Goal: Task Accomplishment & Management: Complete application form

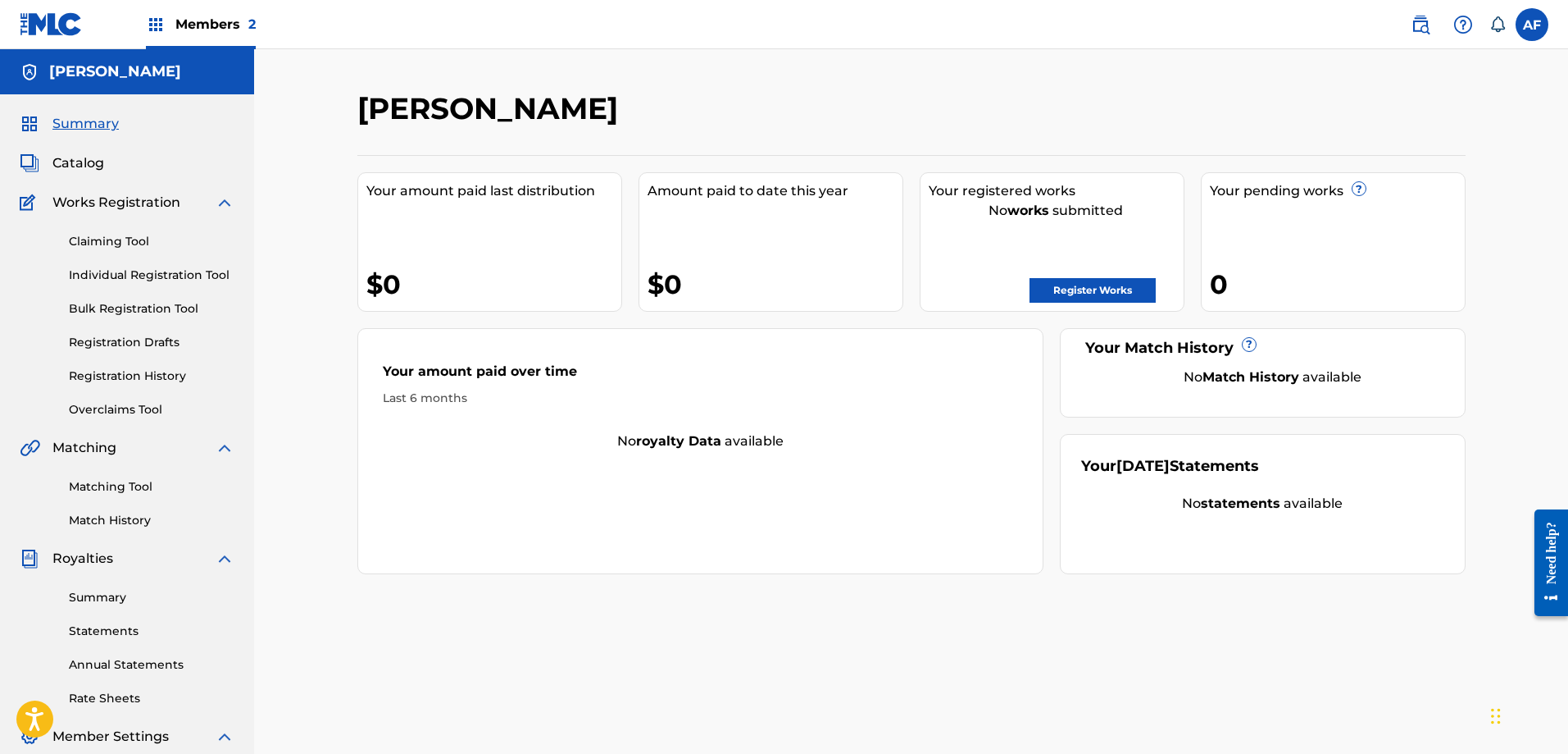
click at [230, 12] on div "Members 2" at bounding box center [201, 24] width 110 height 48
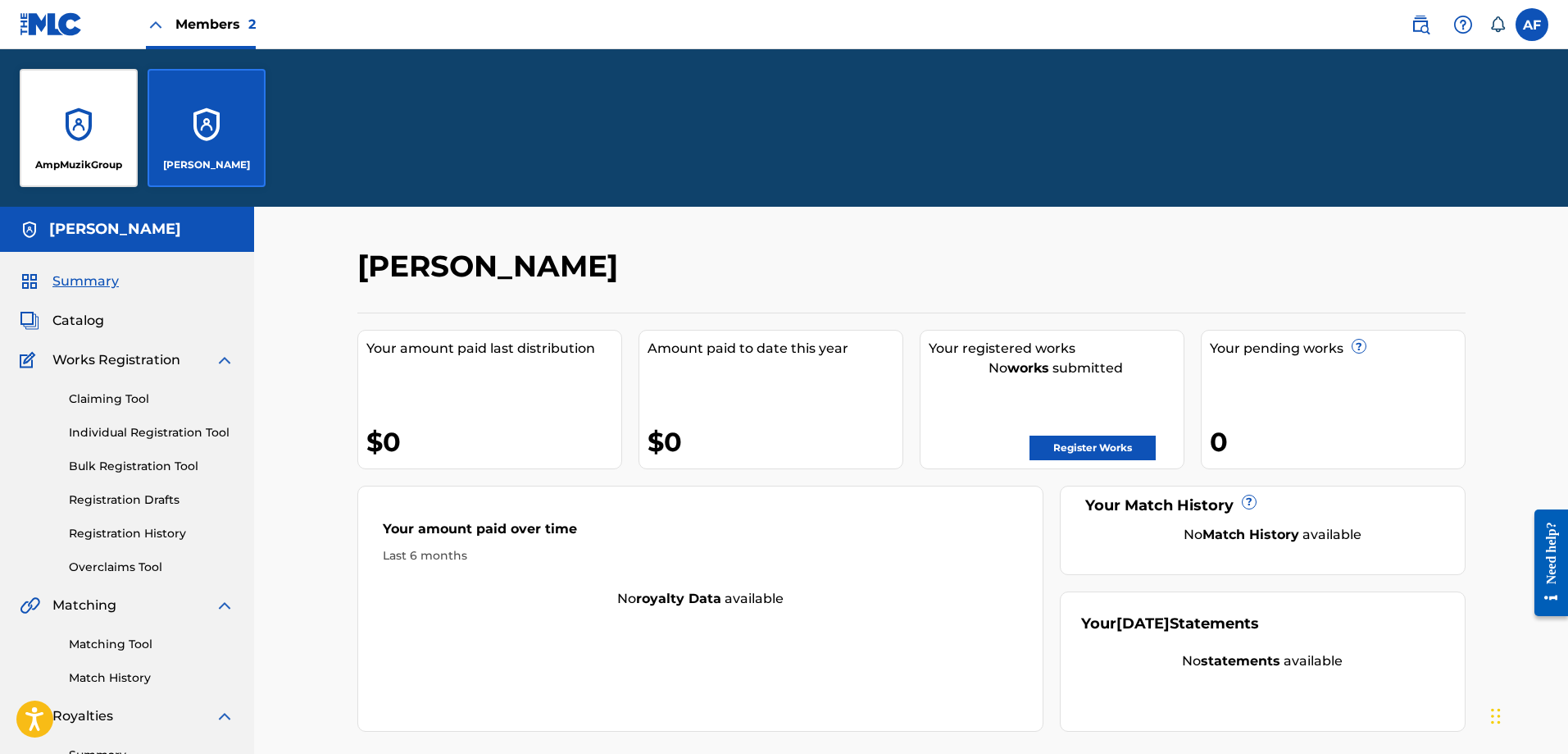
click at [79, 146] on div "AmpMuzikGroup" at bounding box center [78, 128] width 118 height 118
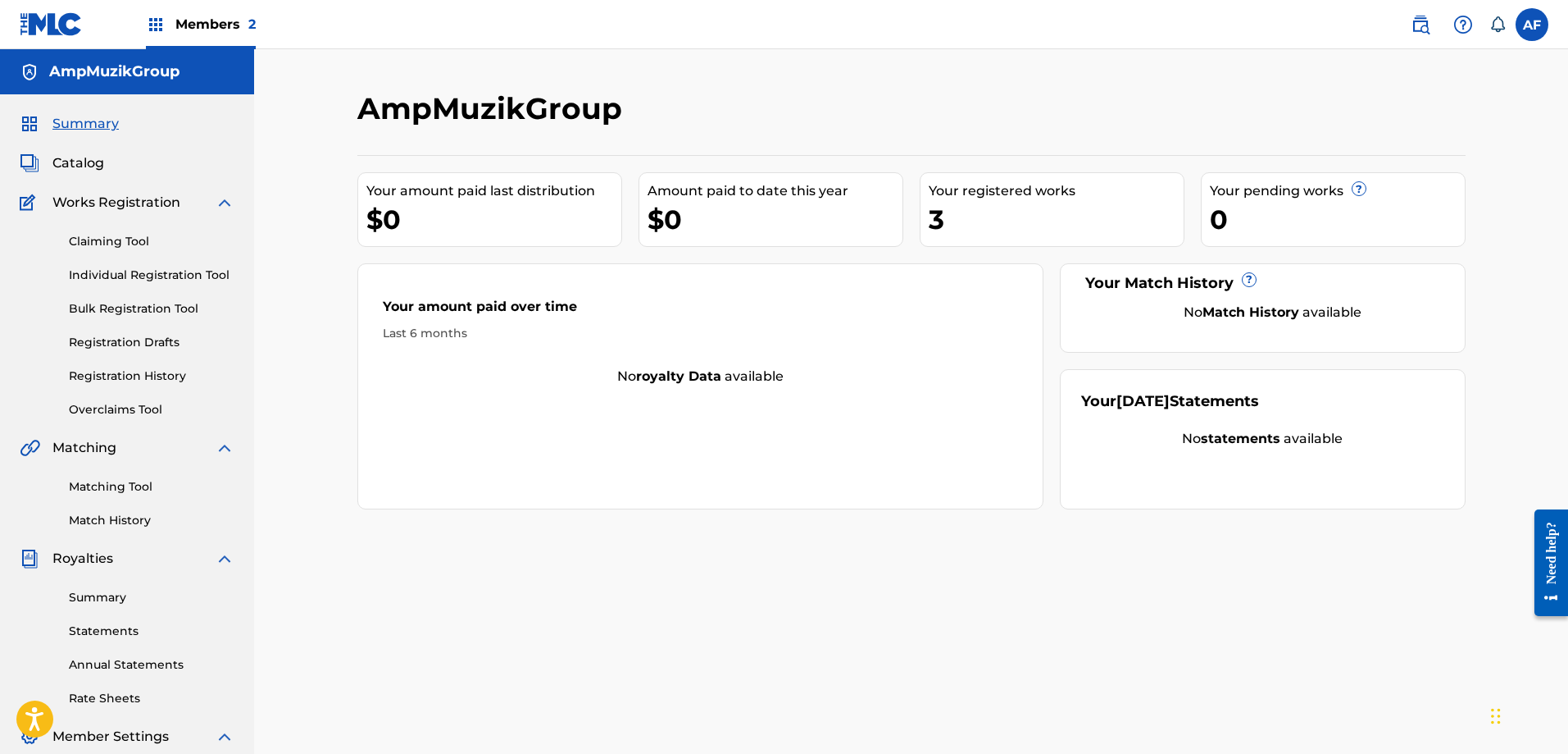
click at [95, 379] on link "Registration History" at bounding box center [151, 376] width 165 height 17
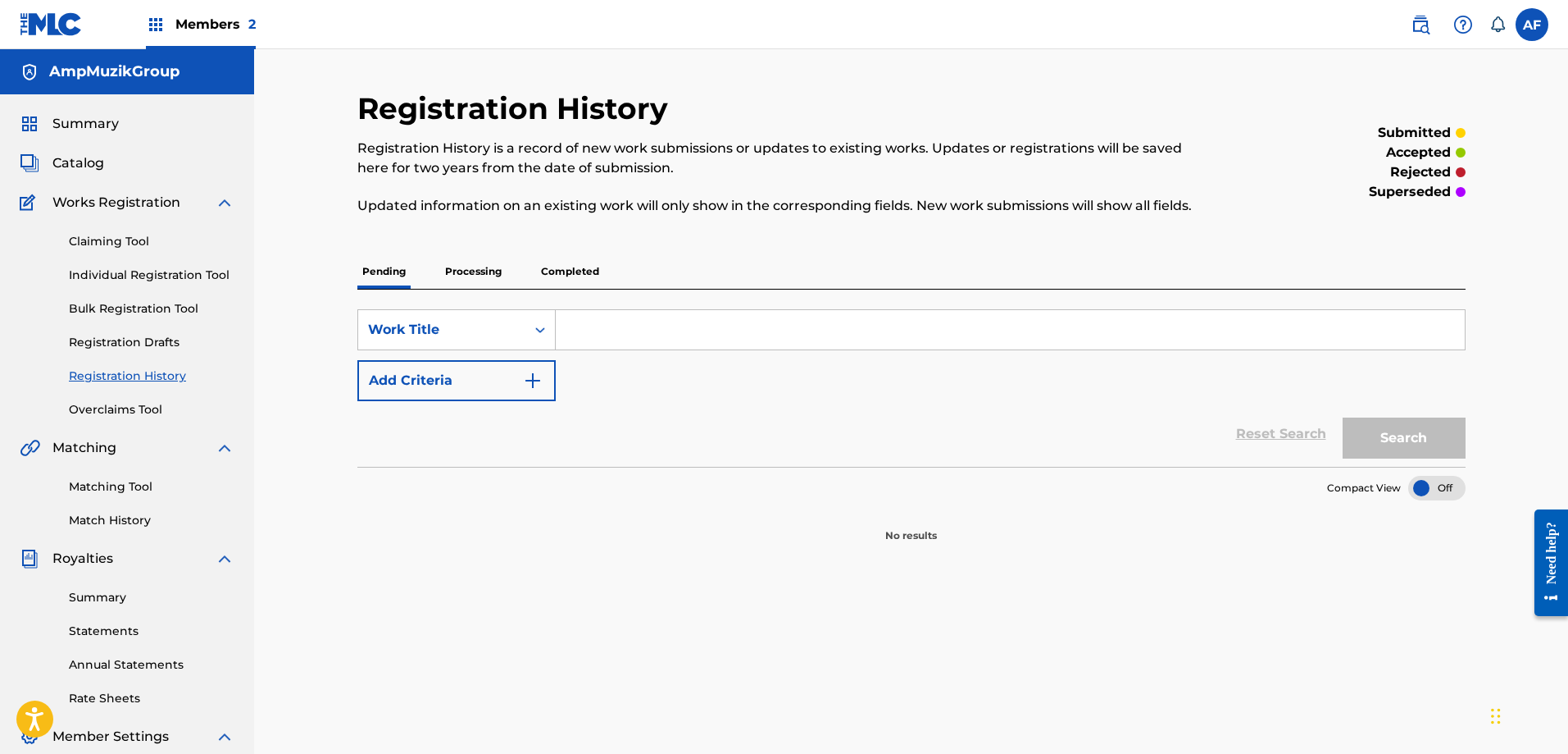
click at [557, 274] on p "Completed" at bounding box center [570, 272] width 68 height 35
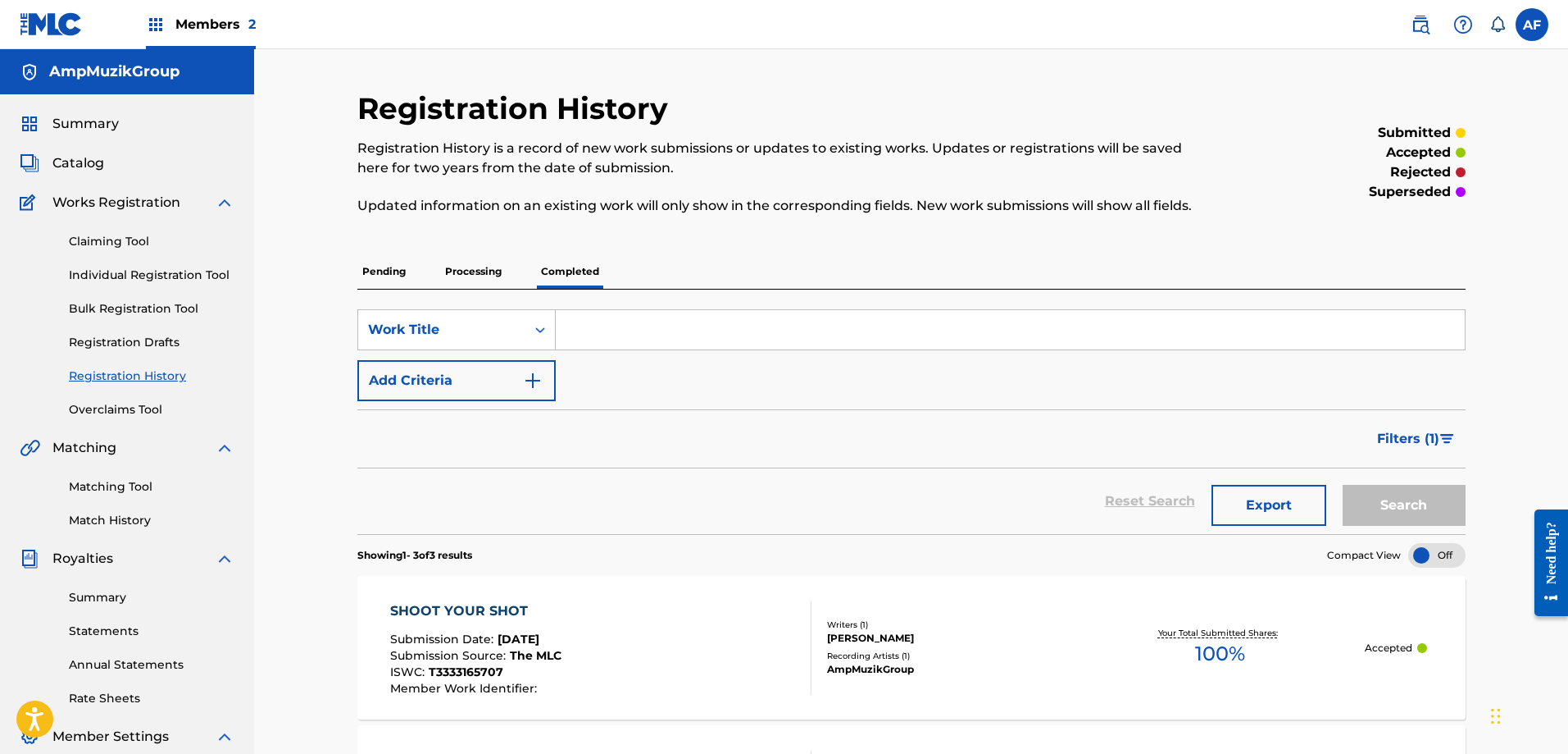
click at [60, 155] on span "Catalog" at bounding box center [77, 163] width 51 height 19
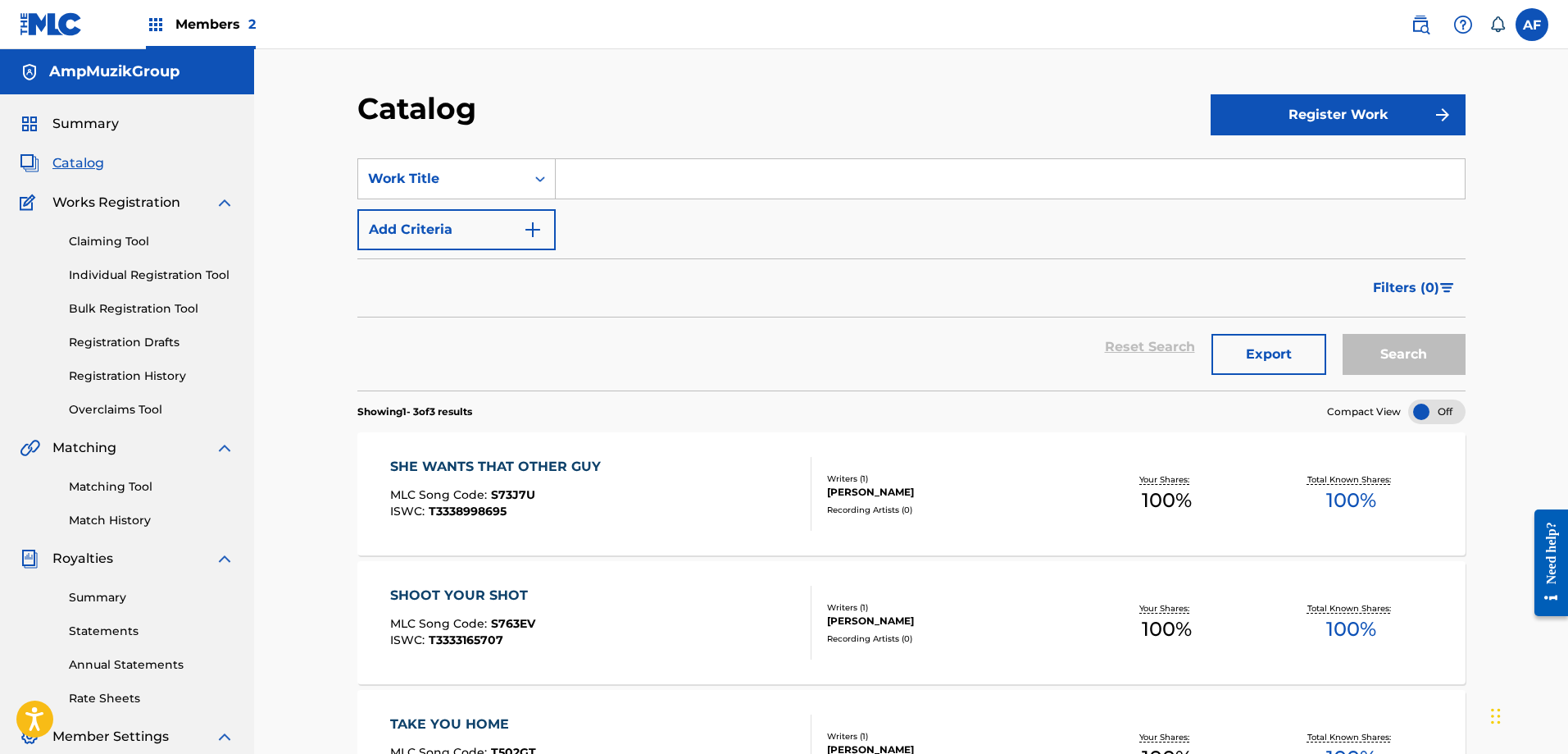
click at [1357, 117] on button "Register Work" at bounding box center [1338, 115] width 255 height 41
click at [1257, 163] on link "Individual" at bounding box center [1338, 168] width 255 height 40
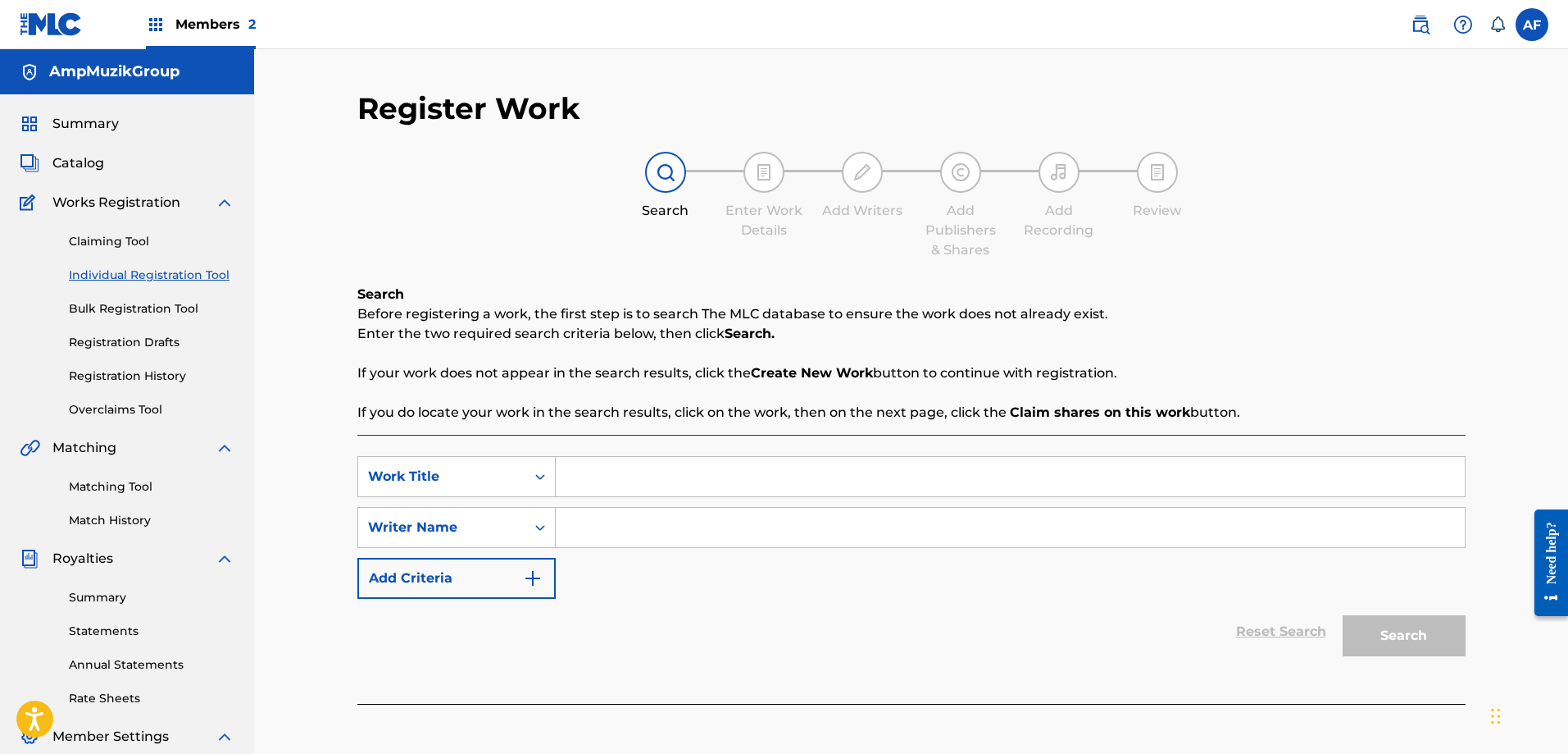
click at [586, 477] on input "Search Form" at bounding box center [1010, 477] width 909 height 40
type input "All In"
click at [540, 335] on p "Enter the two required search criteria below, then click Search." at bounding box center [911, 334] width 1108 height 19
click at [630, 538] on input "Search Form" at bounding box center [1010, 527] width 909 height 40
type input "[PERSON_NAME]"
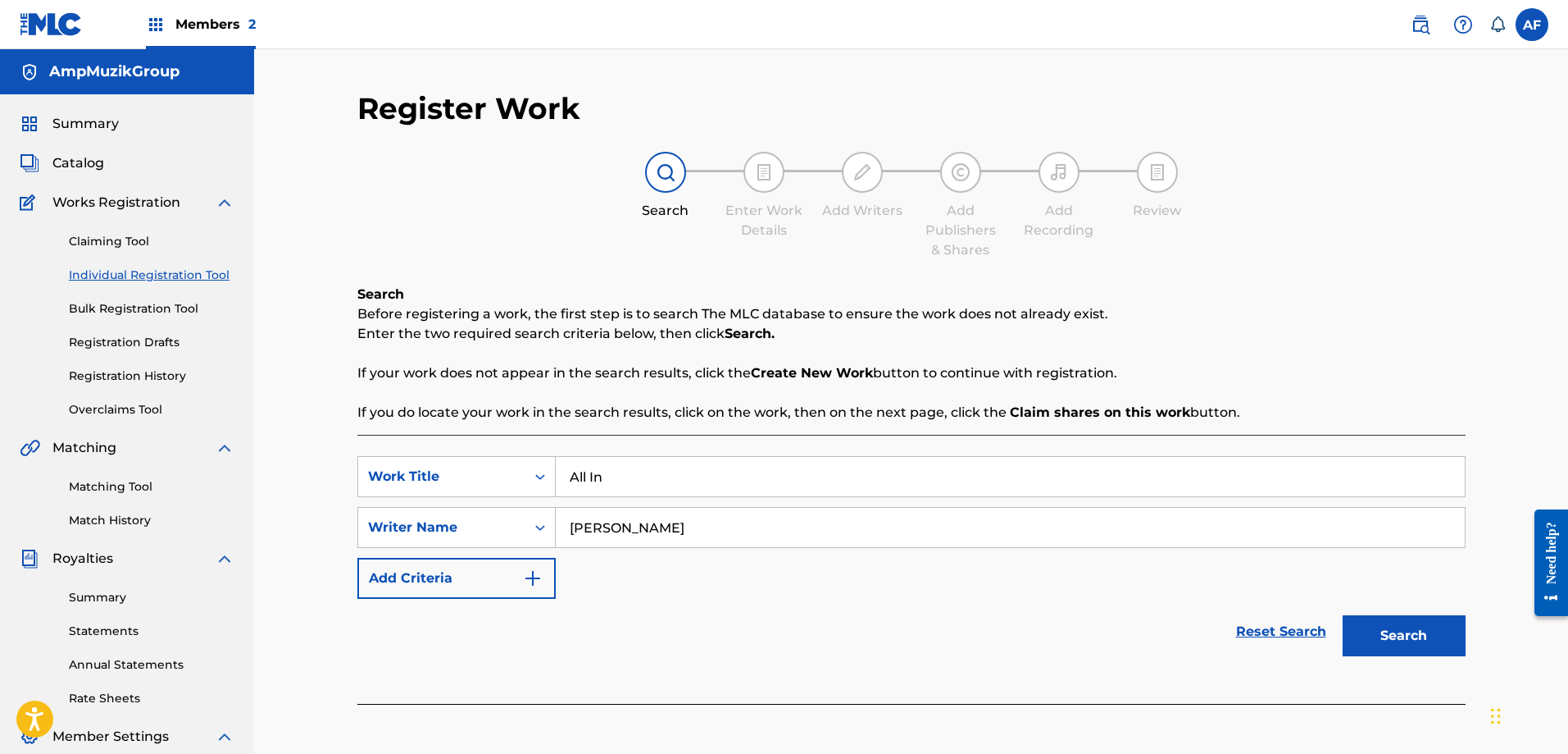
click at [528, 572] on img "Search Form" at bounding box center [532, 578] width 19 height 19
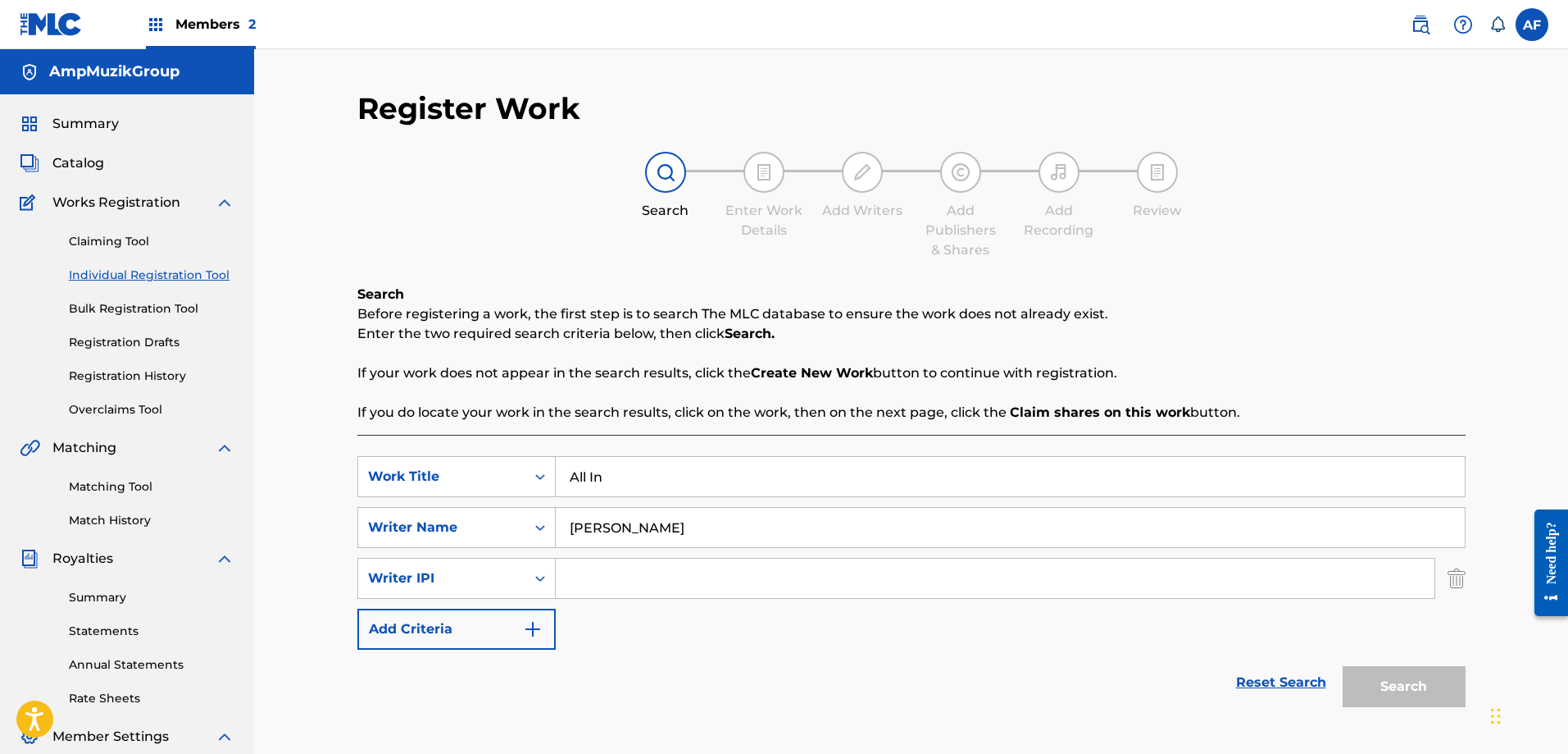
click at [628, 570] on input "Search Form" at bounding box center [995, 578] width 879 height 40
type input "00404538085"
click at [532, 631] on img "Search Form" at bounding box center [532, 629] width 19 height 19
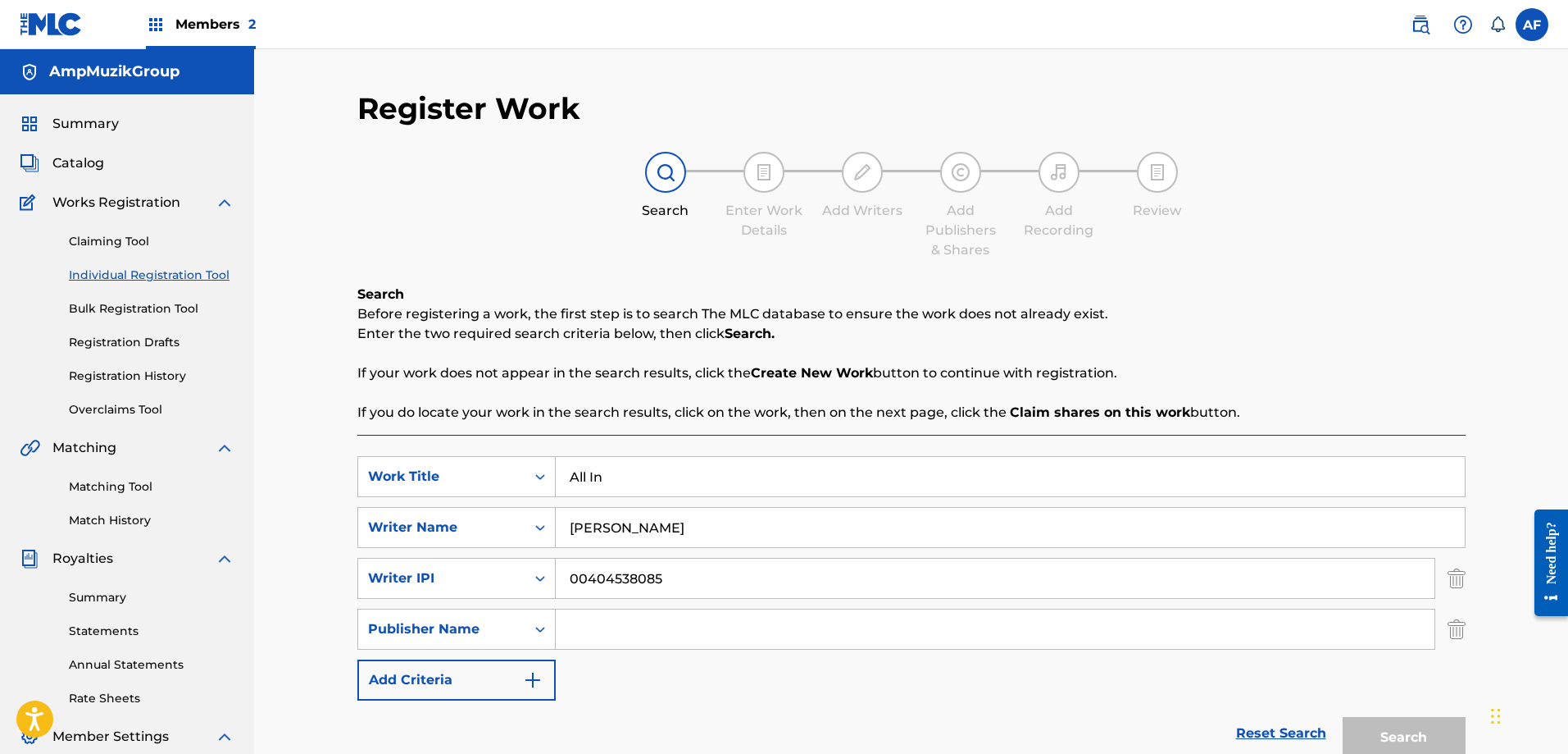
click at [614, 627] on input "Search Form" at bounding box center [995, 628] width 879 height 40
type input "AmpMuzikGroup"
click at [527, 680] on img "Search Form" at bounding box center [532, 680] width 19 height 19
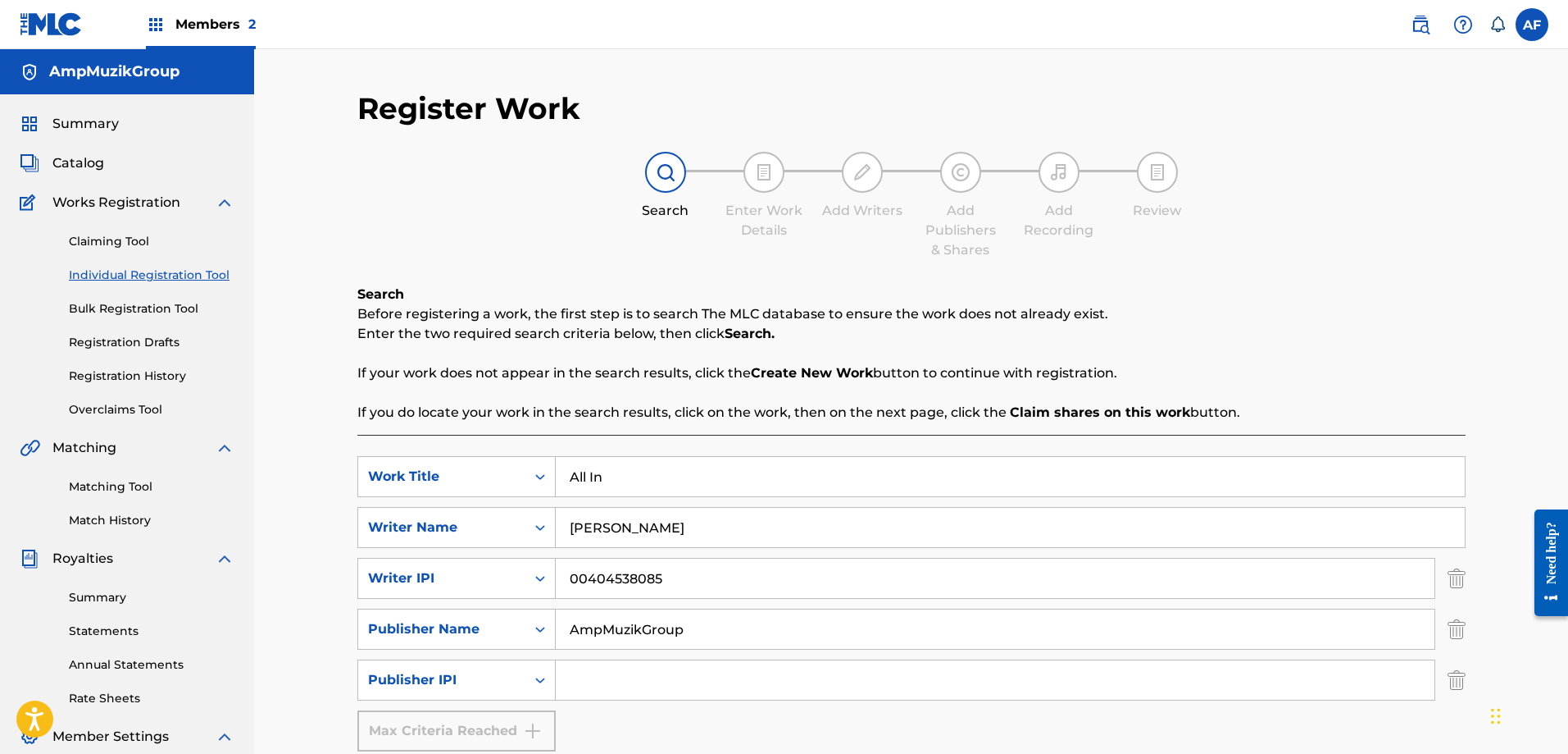
click at [610, 681] on input "Search Form" at bounding box center [995, 680] width 879 height 40
type input "1034175590"
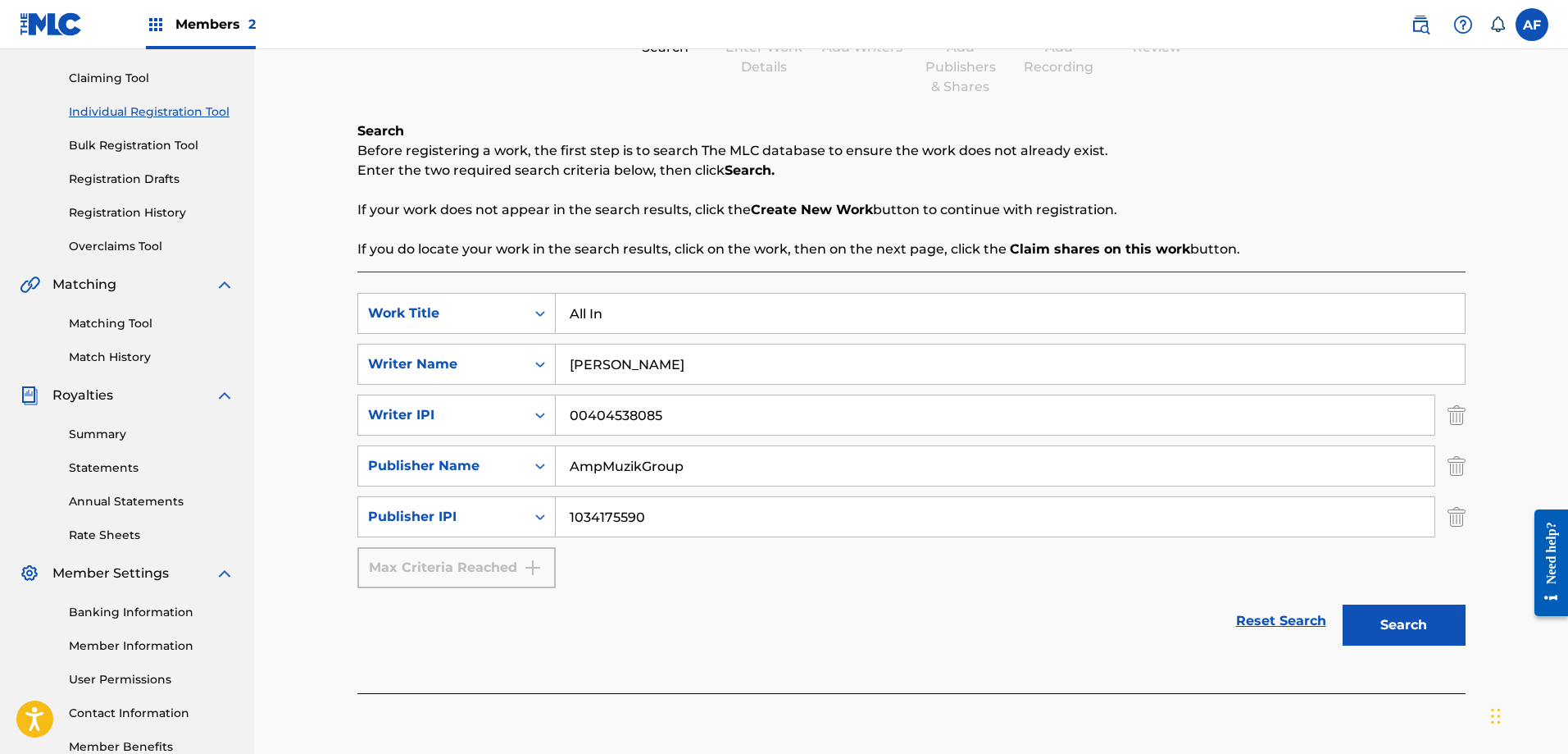
scroll to position [164, 0]
click at [1429, 630] on button "Search" at bounding box center [1404, 624] width 123 height 41
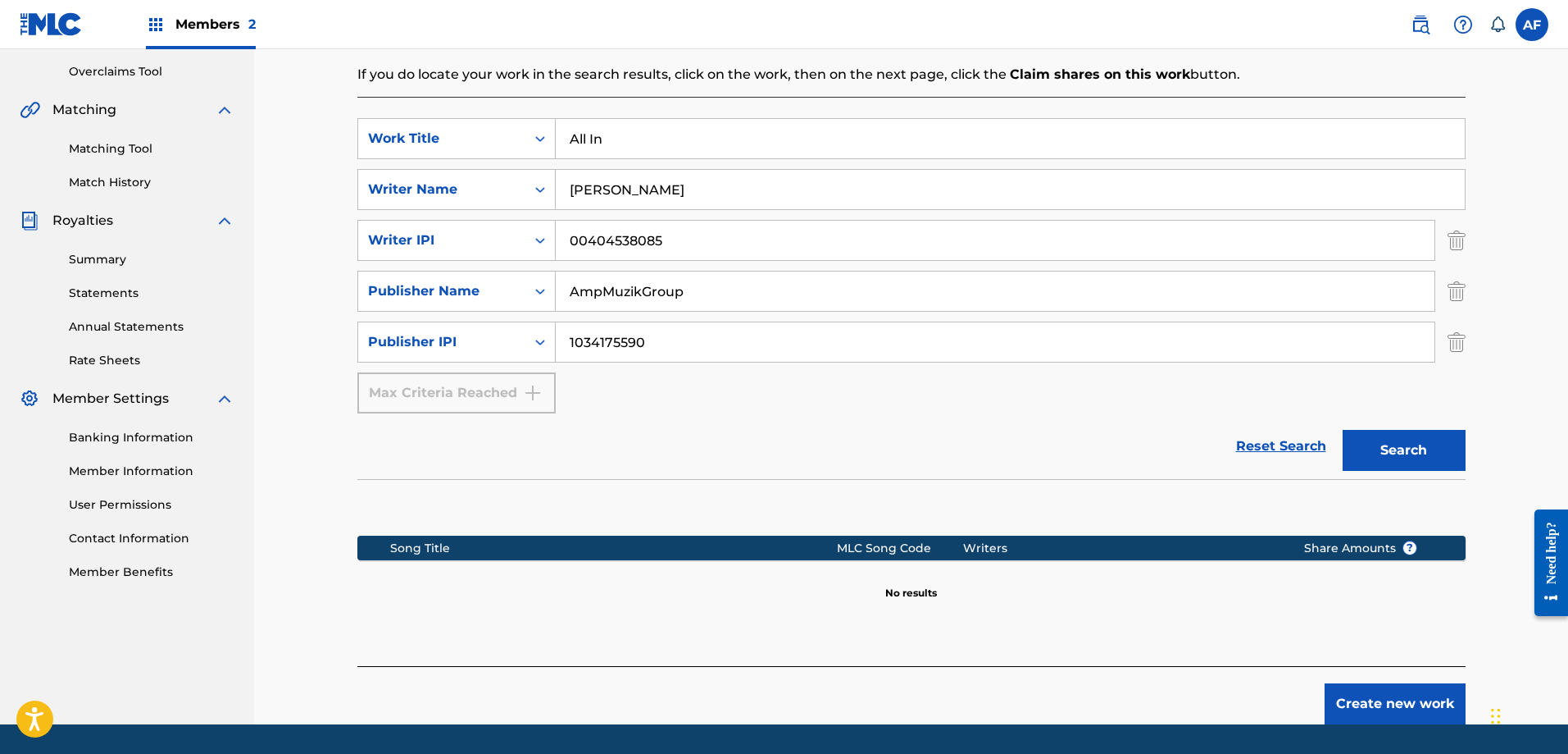
scroll to position [387, 0]
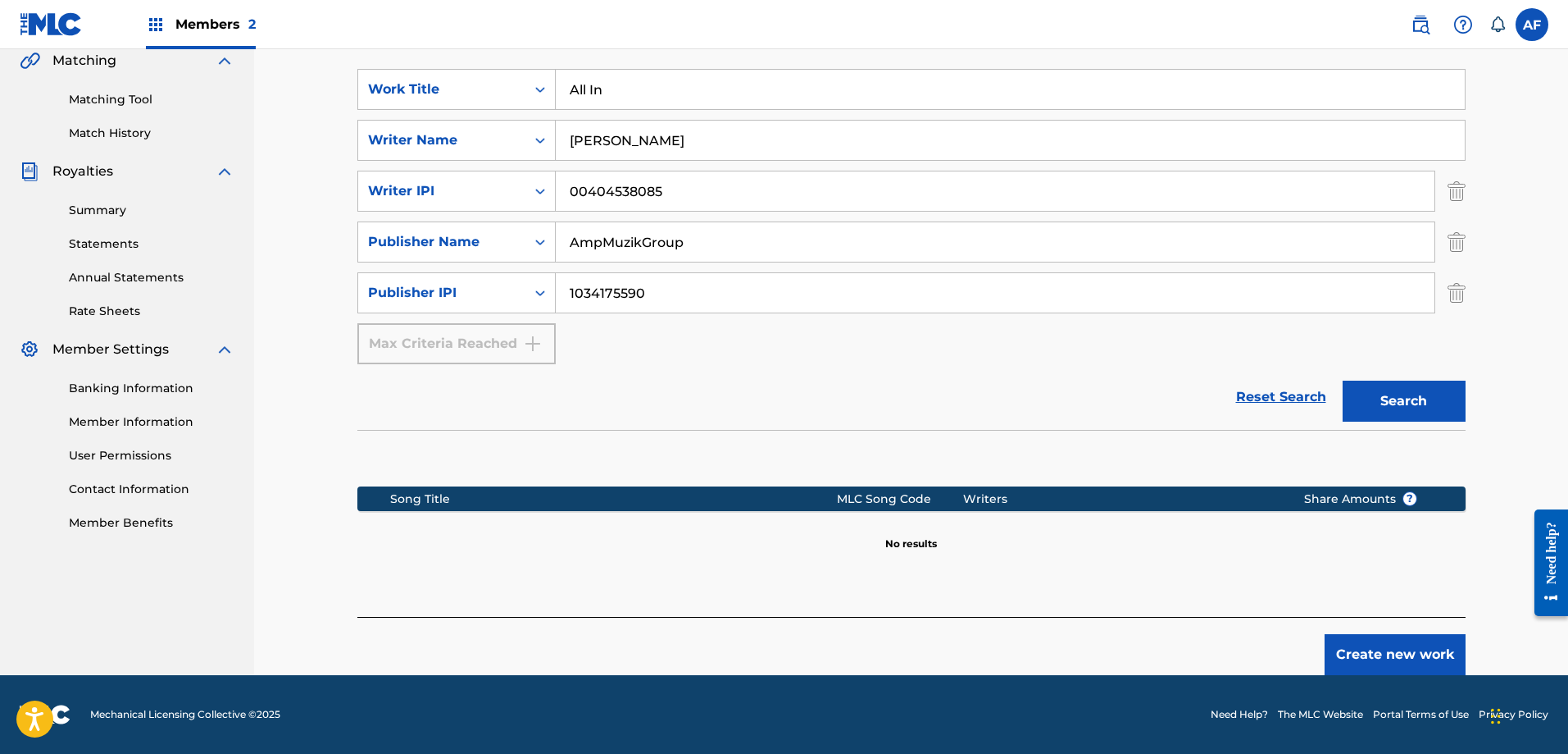
click at [1379, 657] on button "Create new work" at bounding box center [1395, 654] width 141 height 41
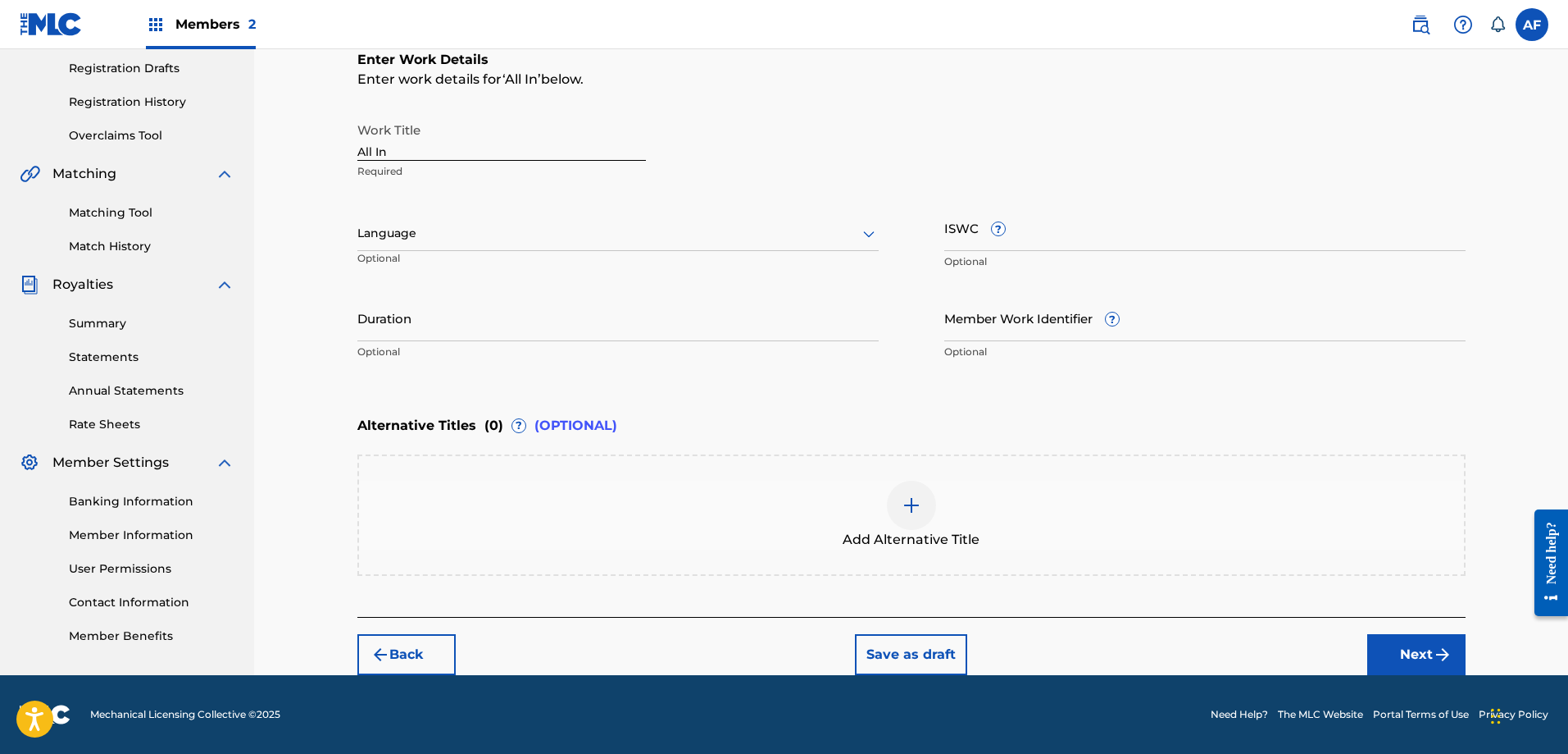
click at [449, 246] on div "Language" at bounding box center [618, 234] width 522 height 35
click at [443, 259] on div "English" at bounding box center [618, 270] width 520 height 37
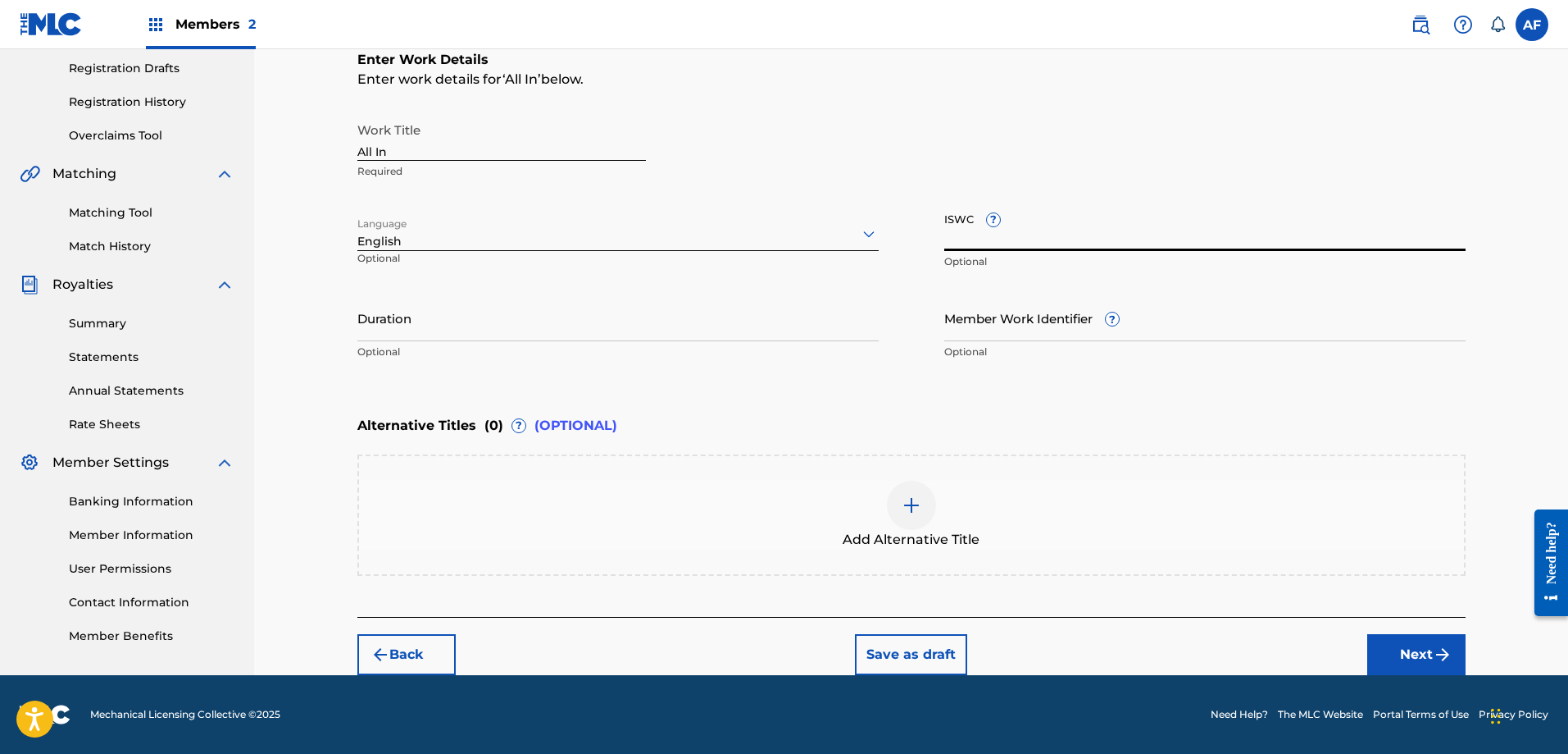
click at [954, 244] on input "ISWC ?" at bounding box center [1205, 227] width 522 height 46
paste input "T3343511280"
type input "T3343511280"
click at [394, 335] on input "Duration" at bounding box center [618, 318] width 522 height 46
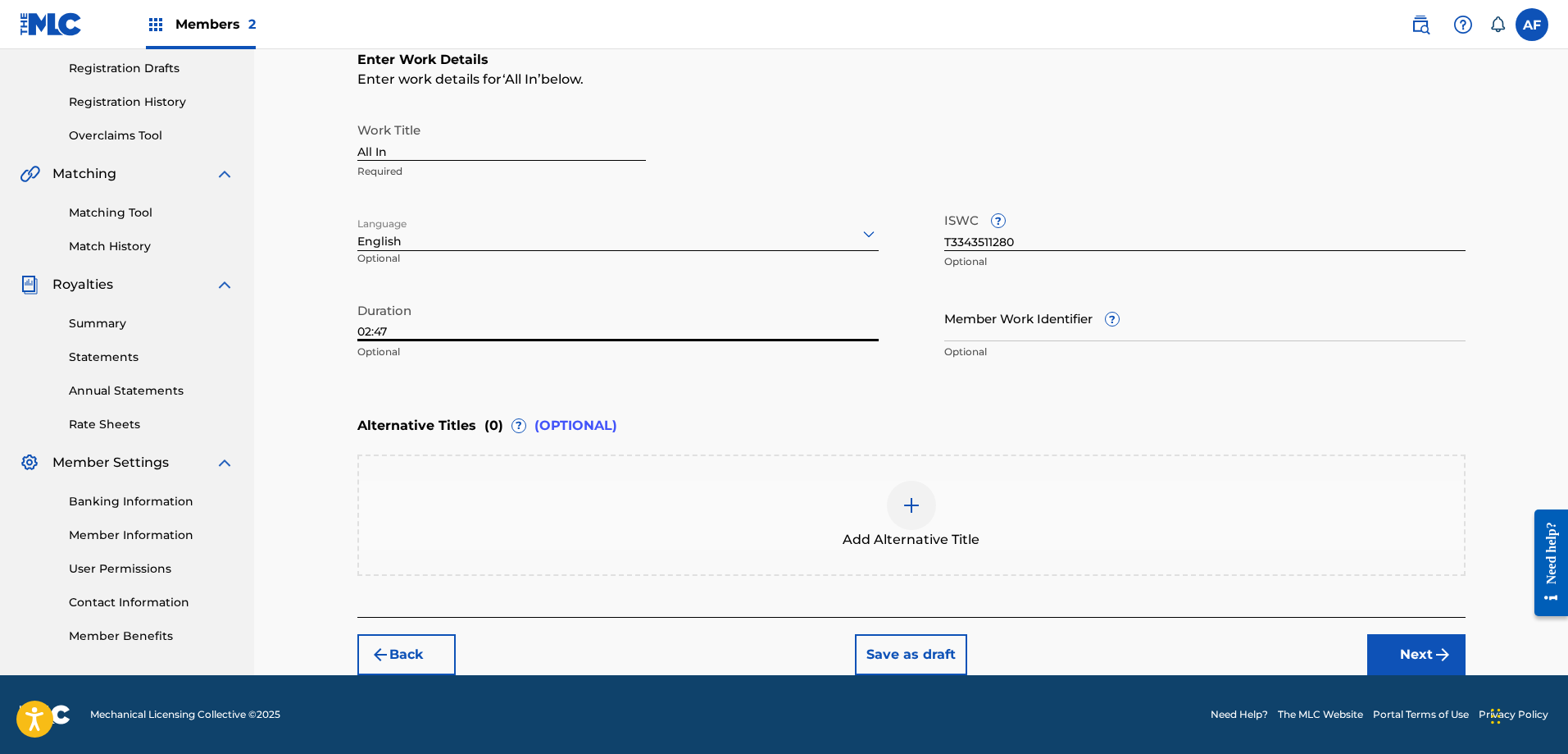
type input "02:47"
click at [1411, 658] on button "Next" at bounding box center [1416, 654] width 99 height 41
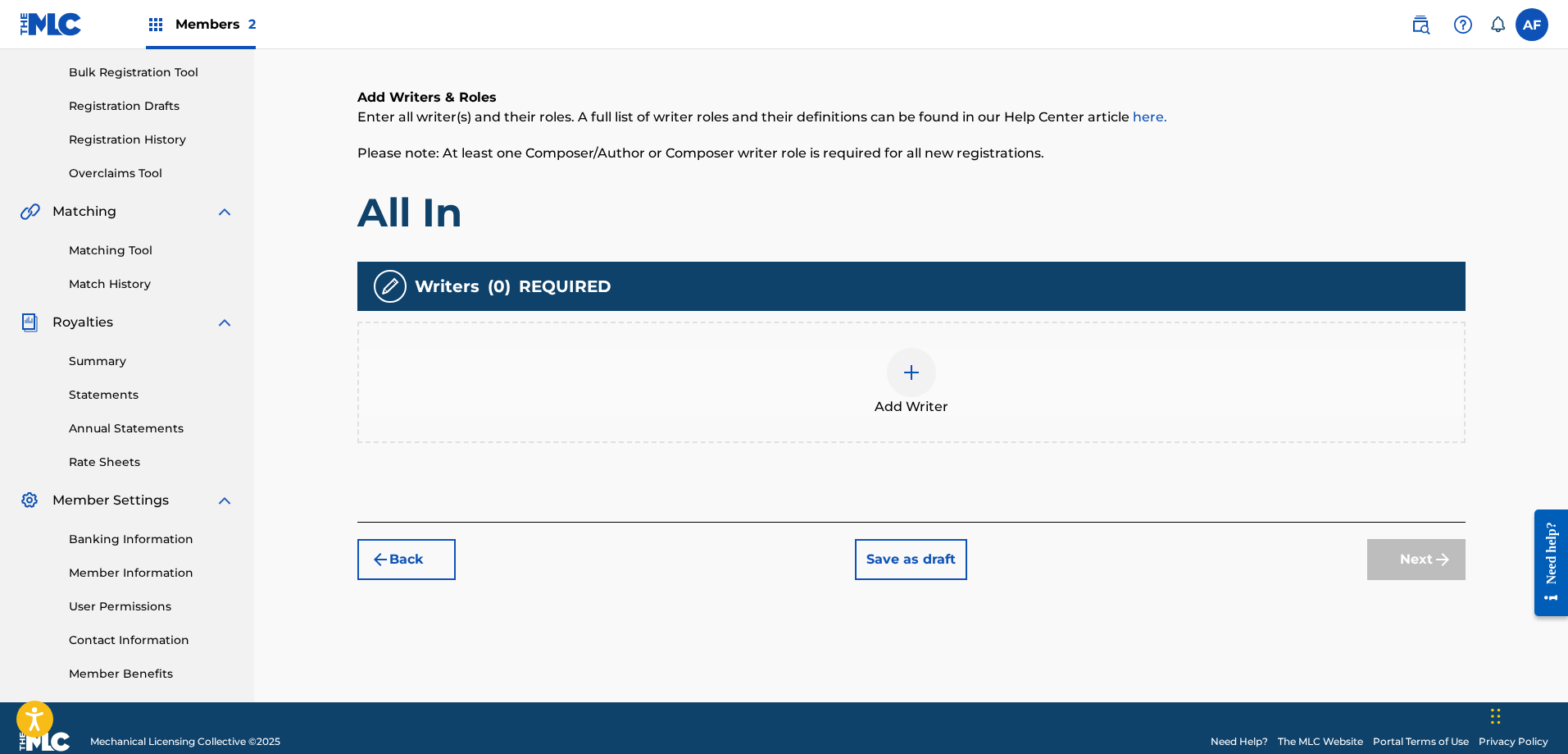
scroll to position [238, 0]
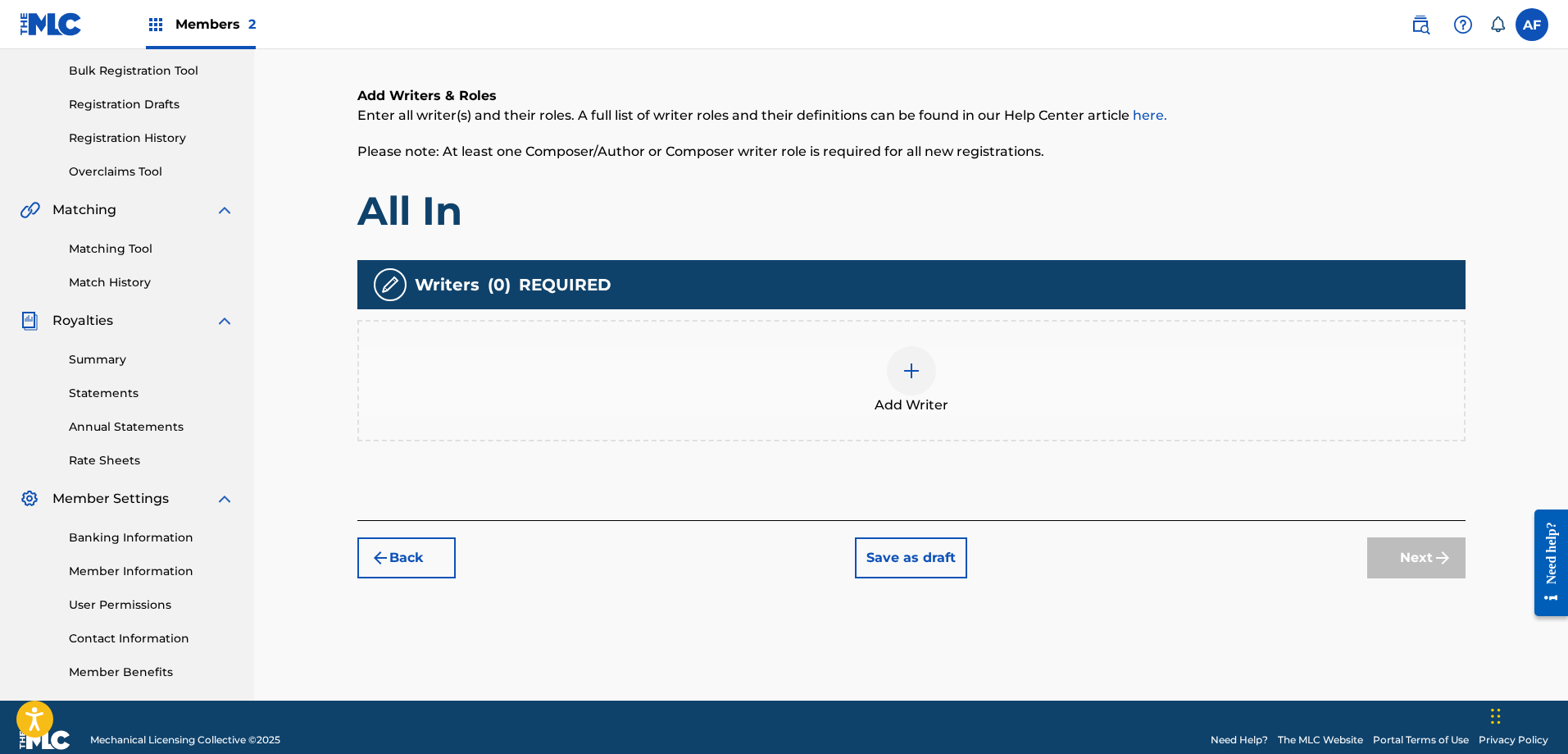
click at [900, 370] on div at bounding box center [911, 370] width 49 height 49
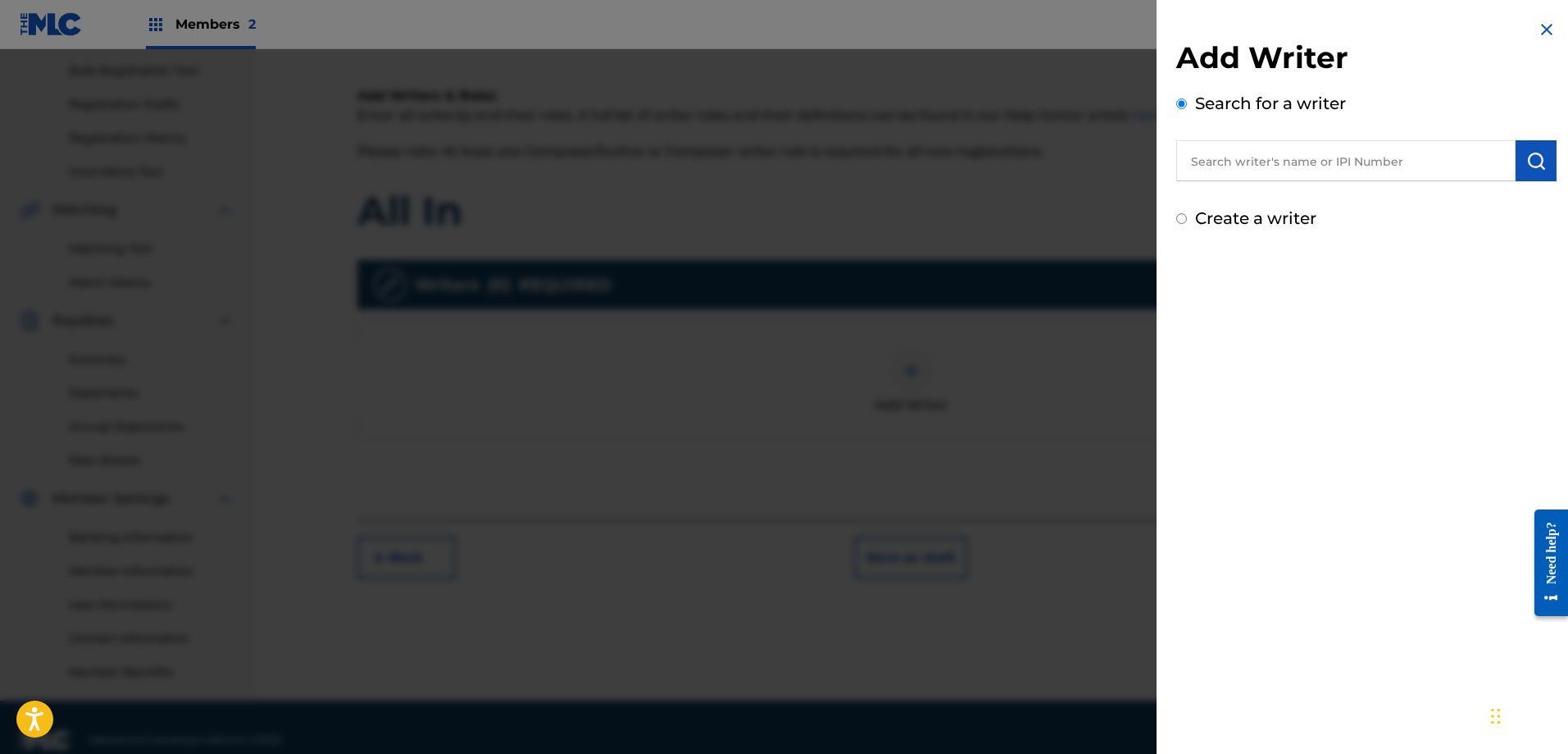
click at [1236, 170] on input "text" at bounding box center [1346, 160] width 339 height 41
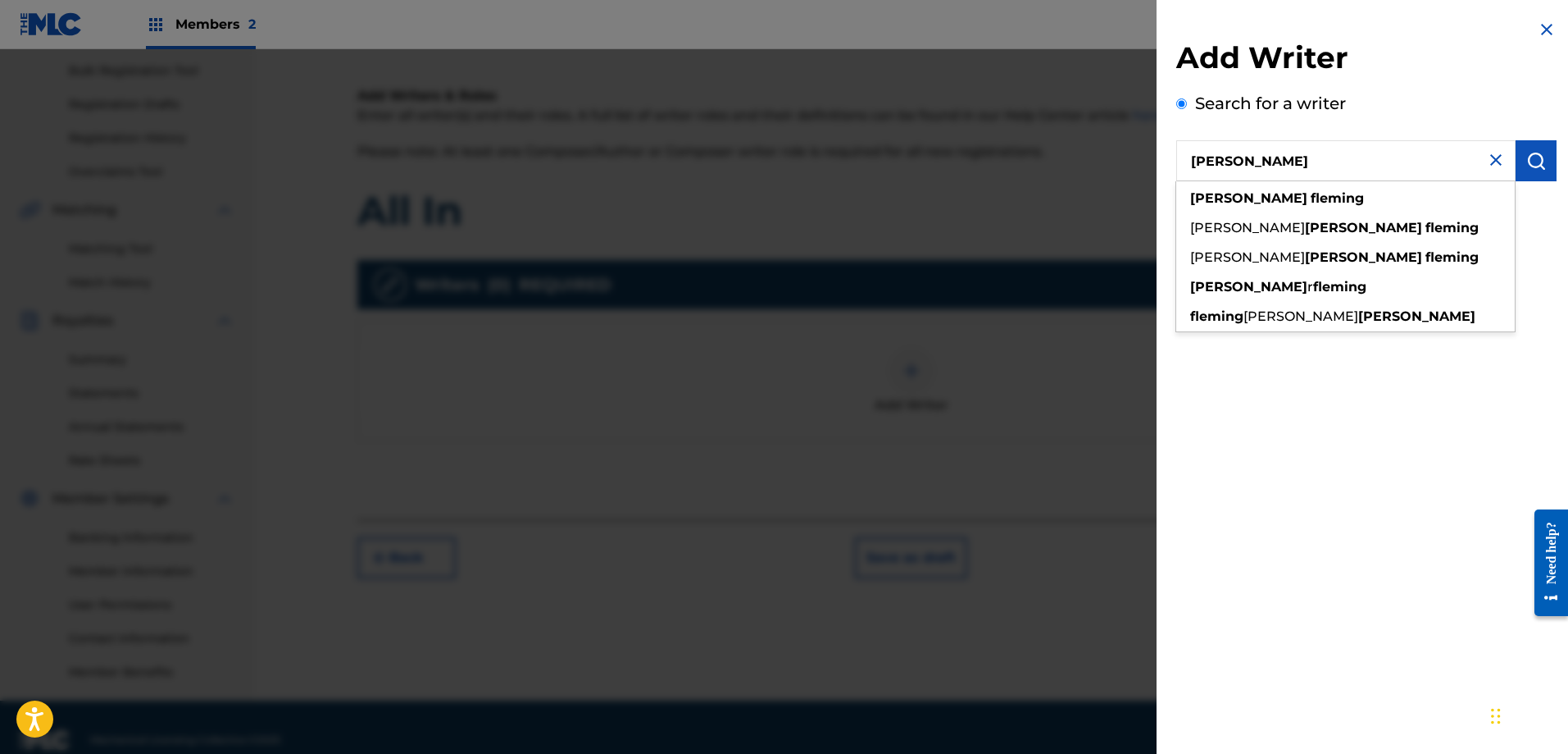
type input "[PERSON_NAME]"
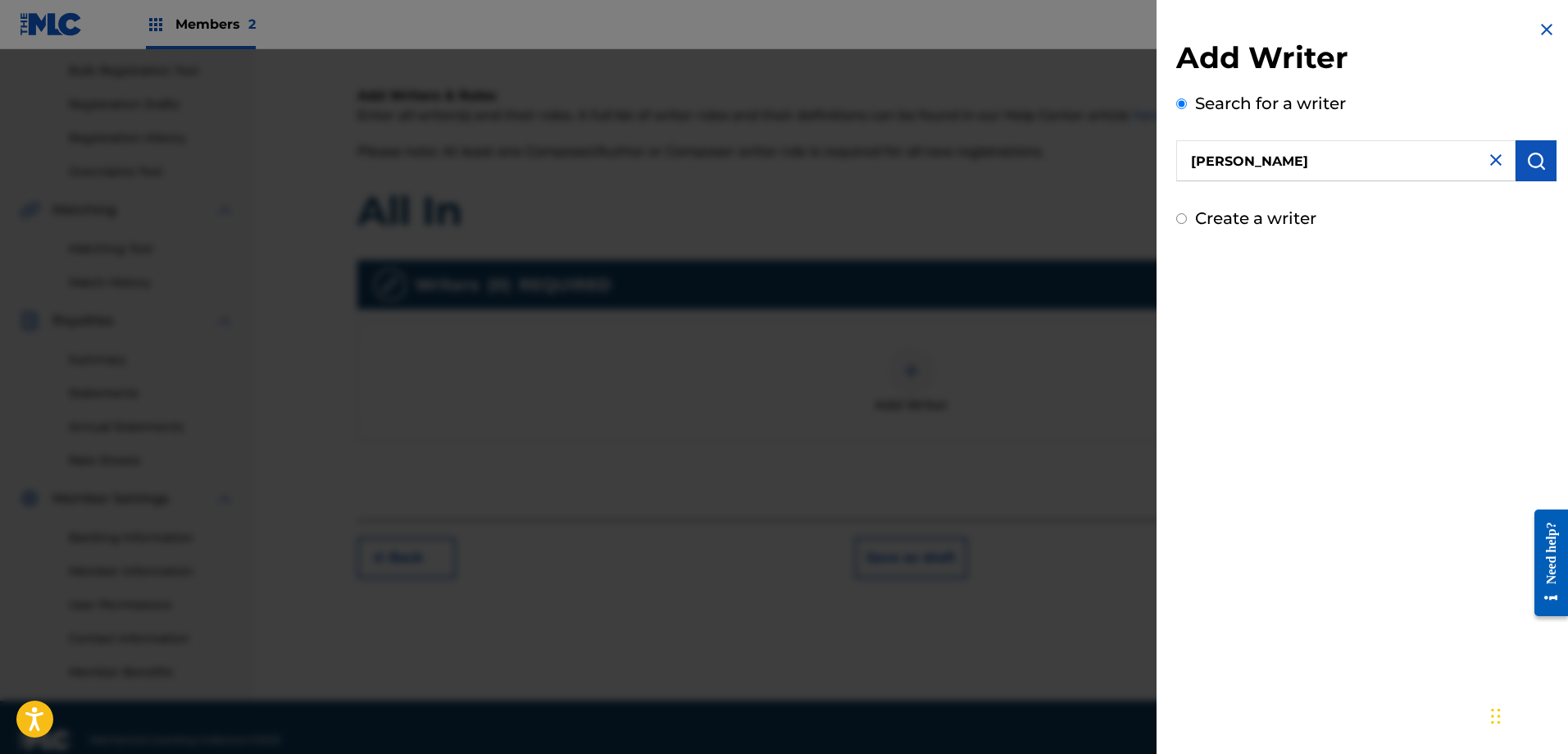
click at [1516, 156] on button "submit" at bounding box center [1536, 160] width 41 height 41
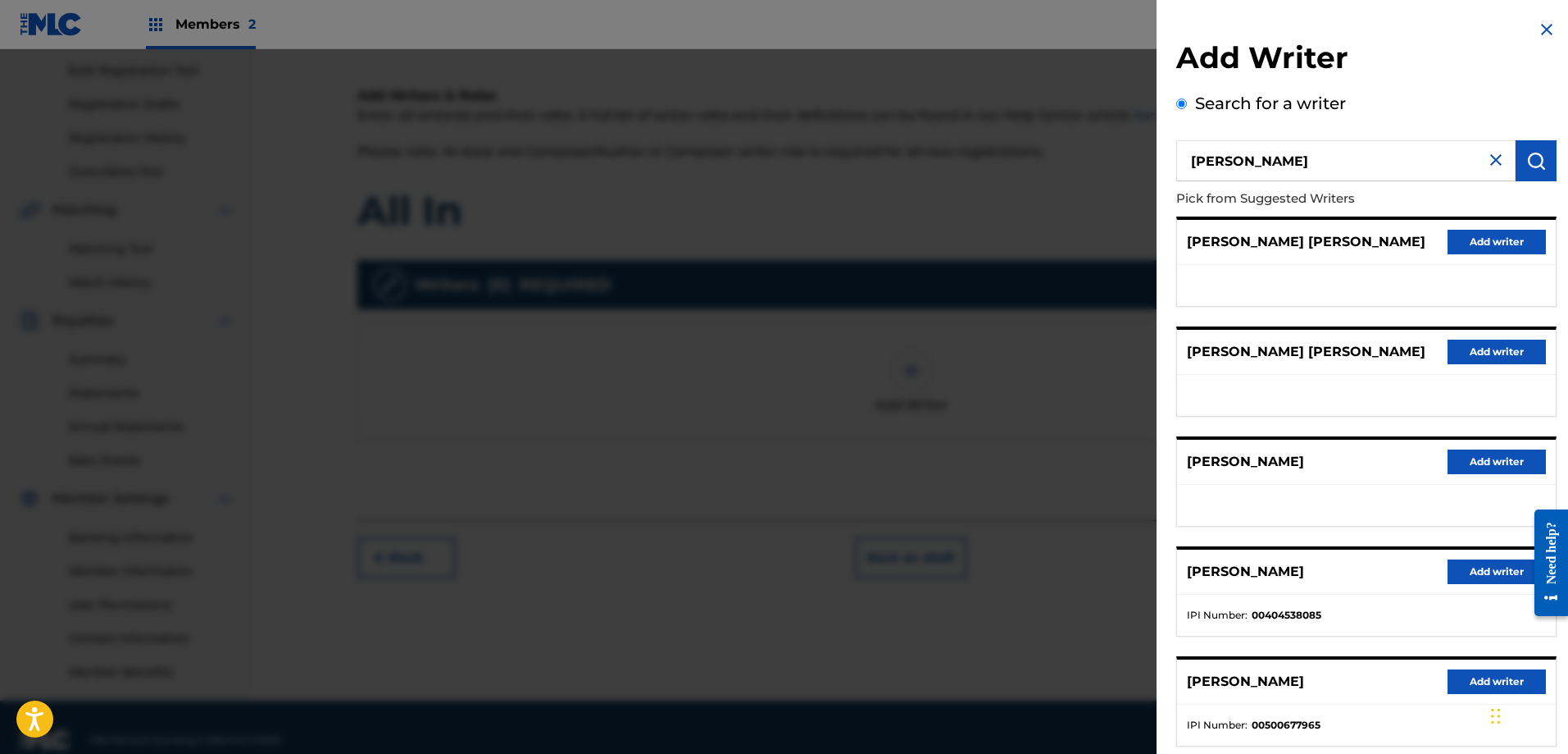
click at [1476, 571] on button "Add writer" at bounding box center [1497, 571] width 99 height 24
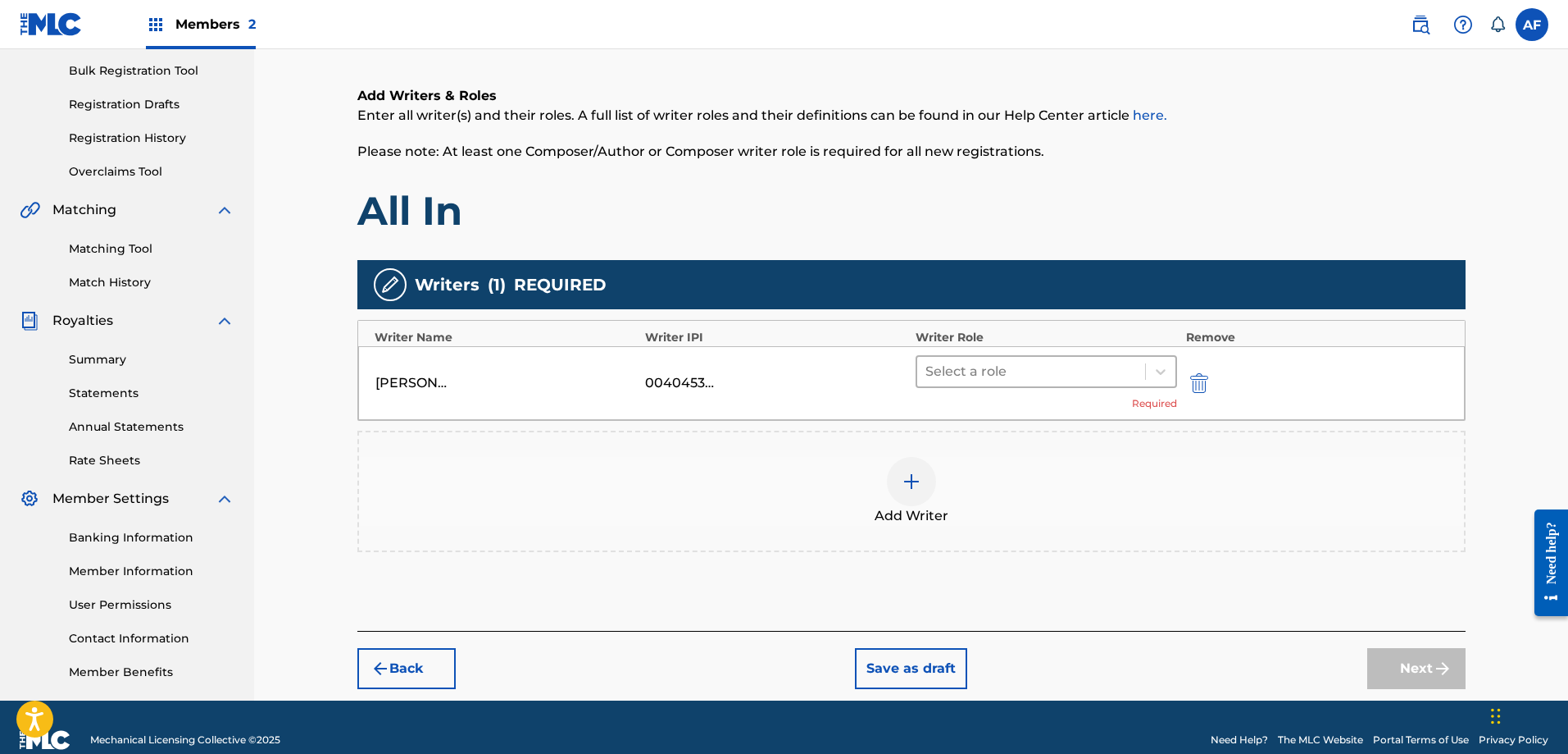
click at [1000, 375] on div at bounding box center [1032, 371] width 213 height 23
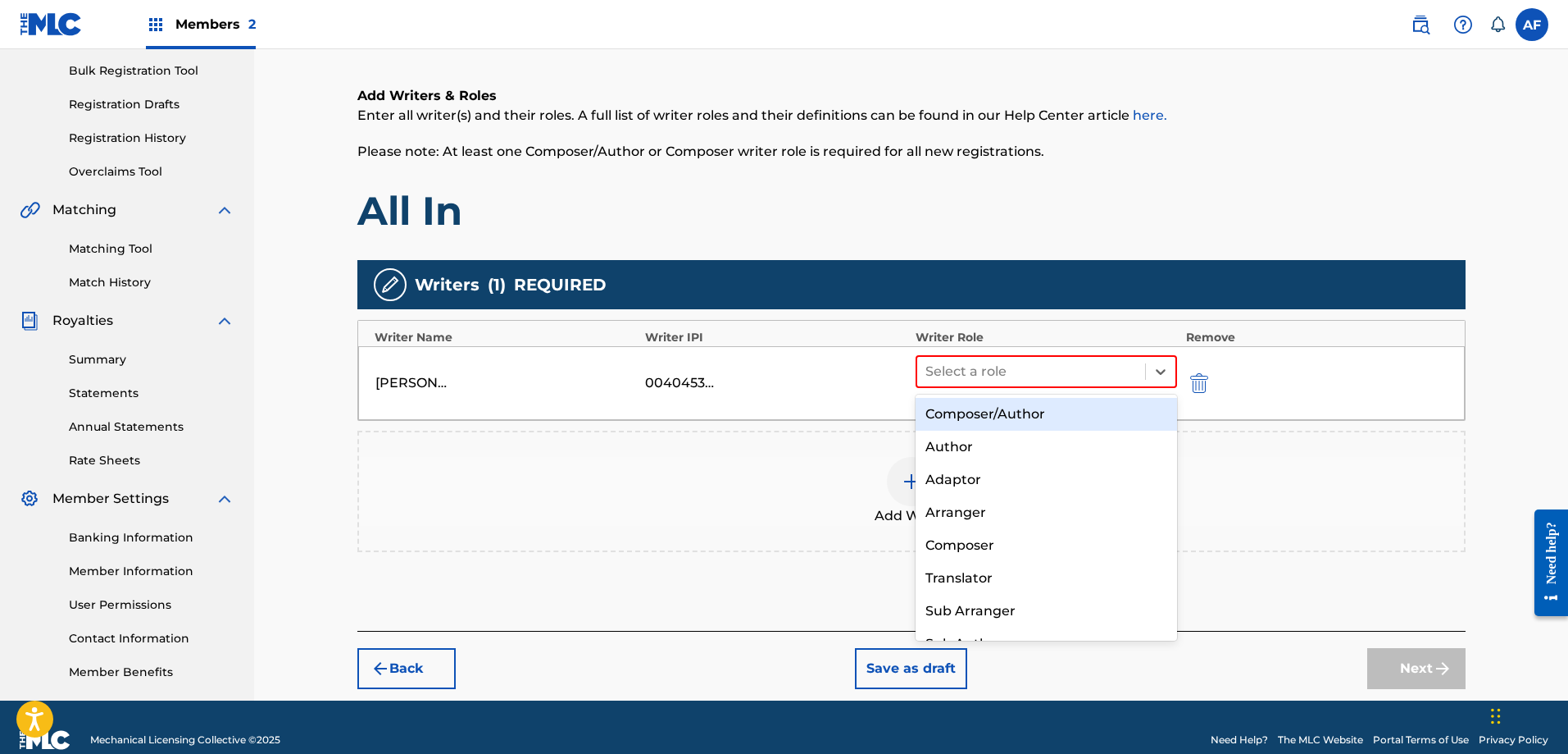
click at [999, 420] on div "Composer/Author" at bounding box center [1047, 415] width 263 height 33
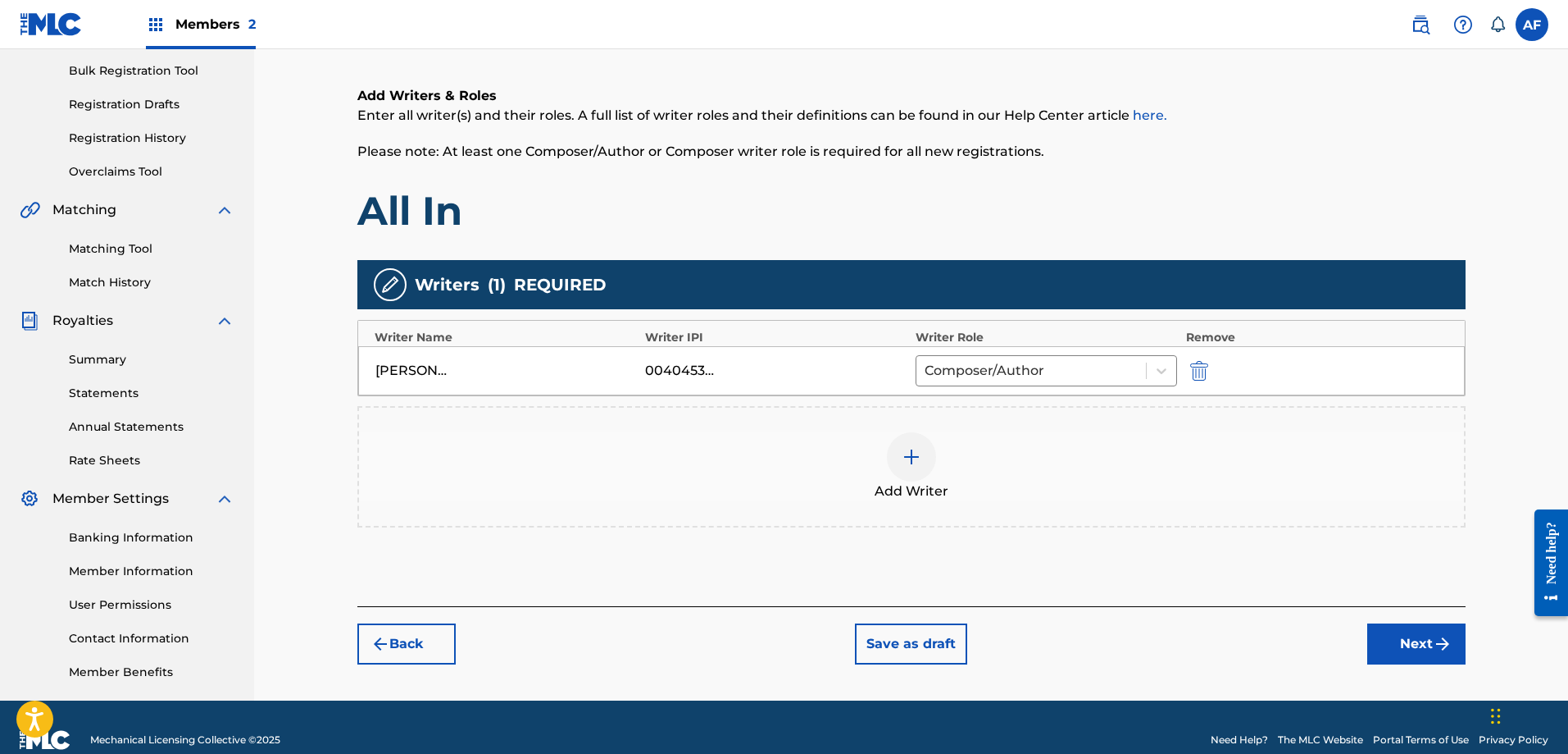
click at [1441, 642] on img "submit" at bounding box center [1442, 644] width 19 height 19
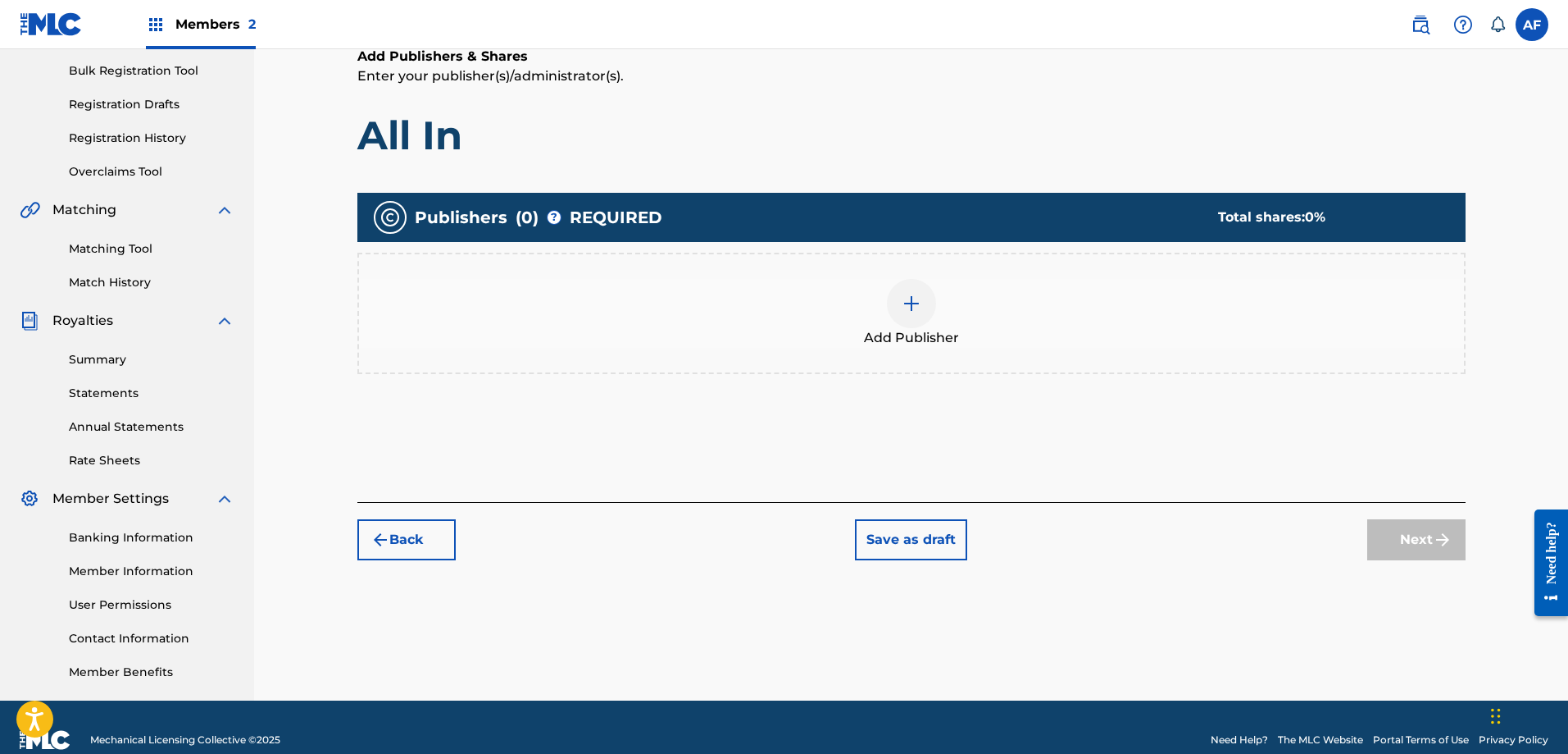
scroll to position [73, 0]
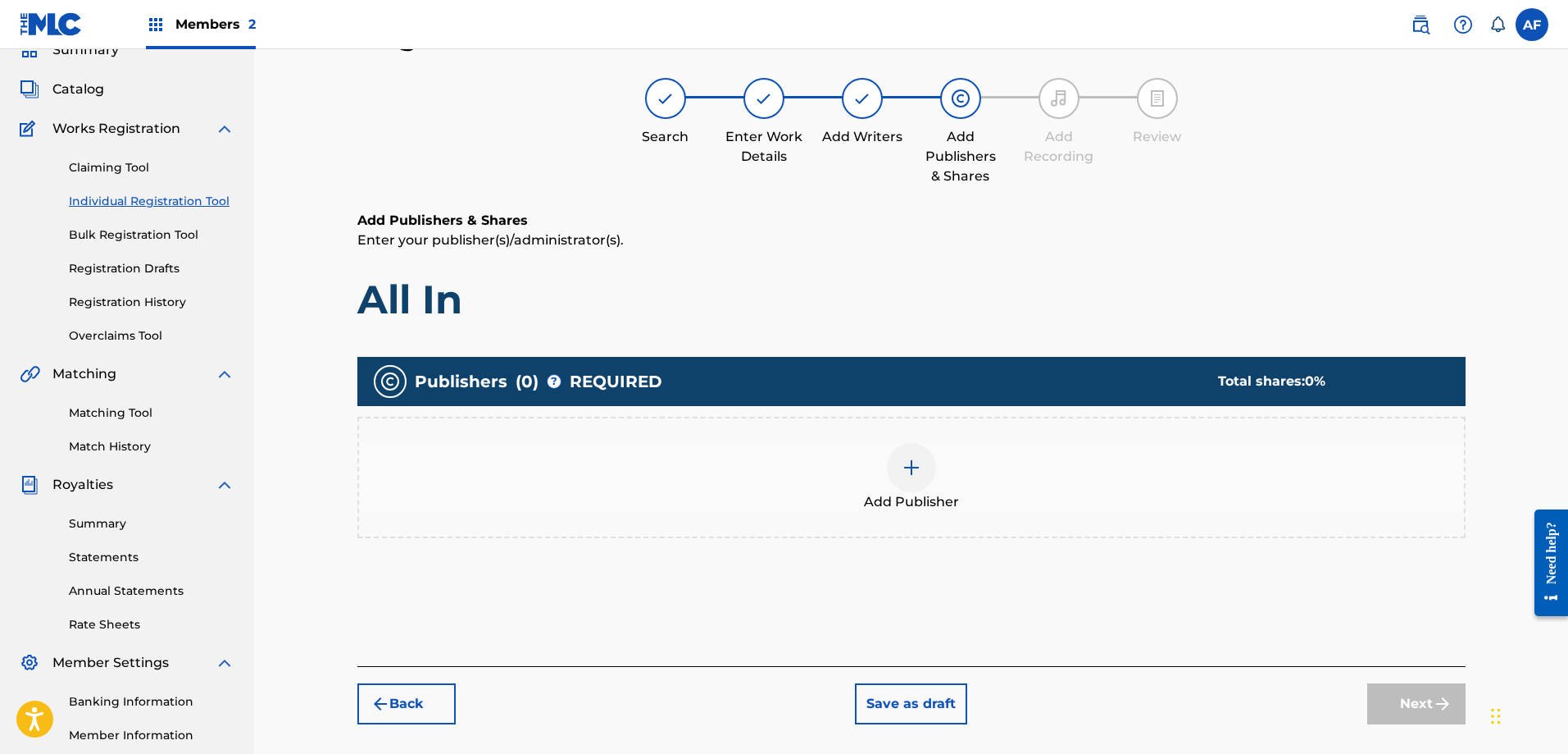
click at [916, 465] on img at bounding box center [911, 467] width 19 height 19
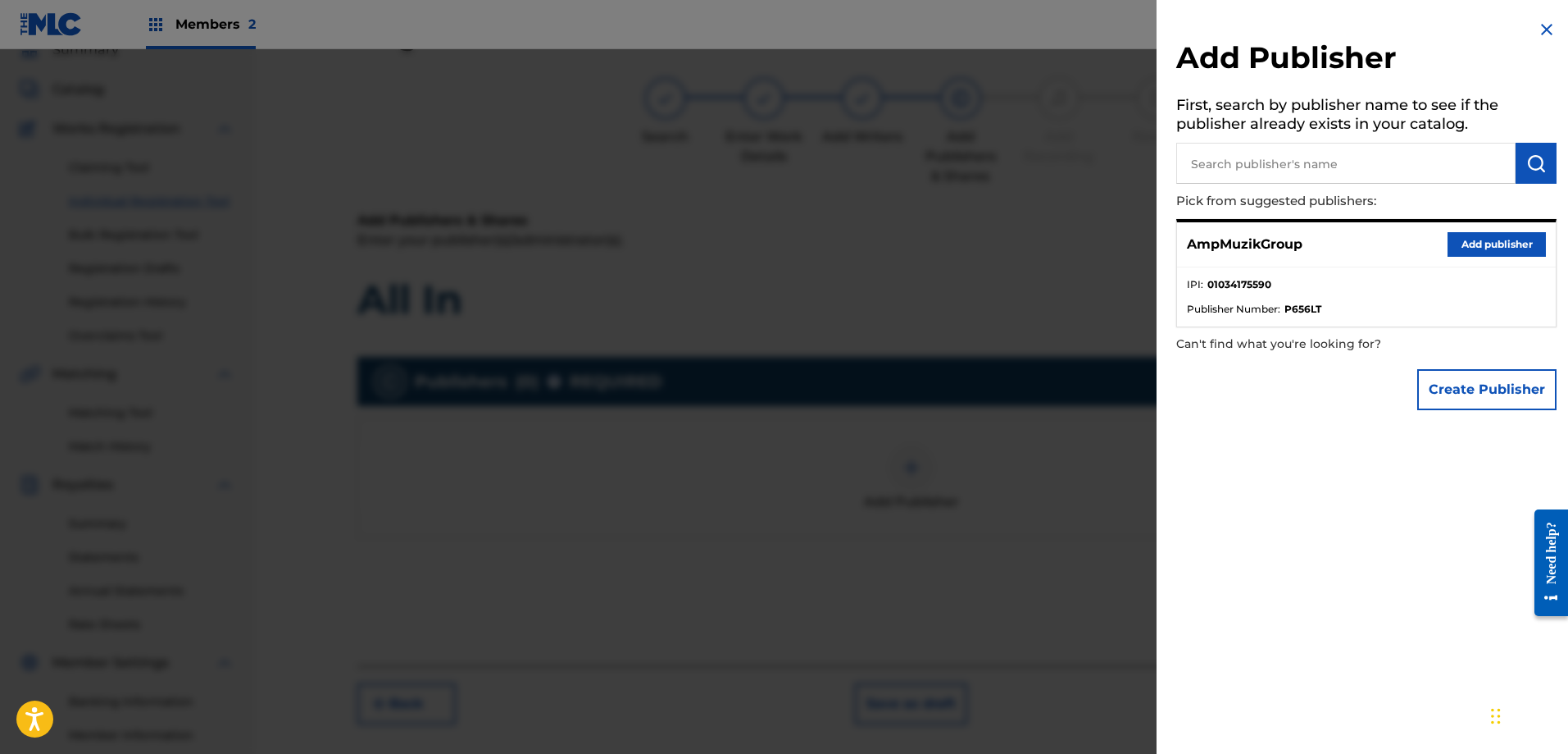
click at [1463, 251] on button "Add publisher" at bounding box center [1497, 244] width 99 height 24
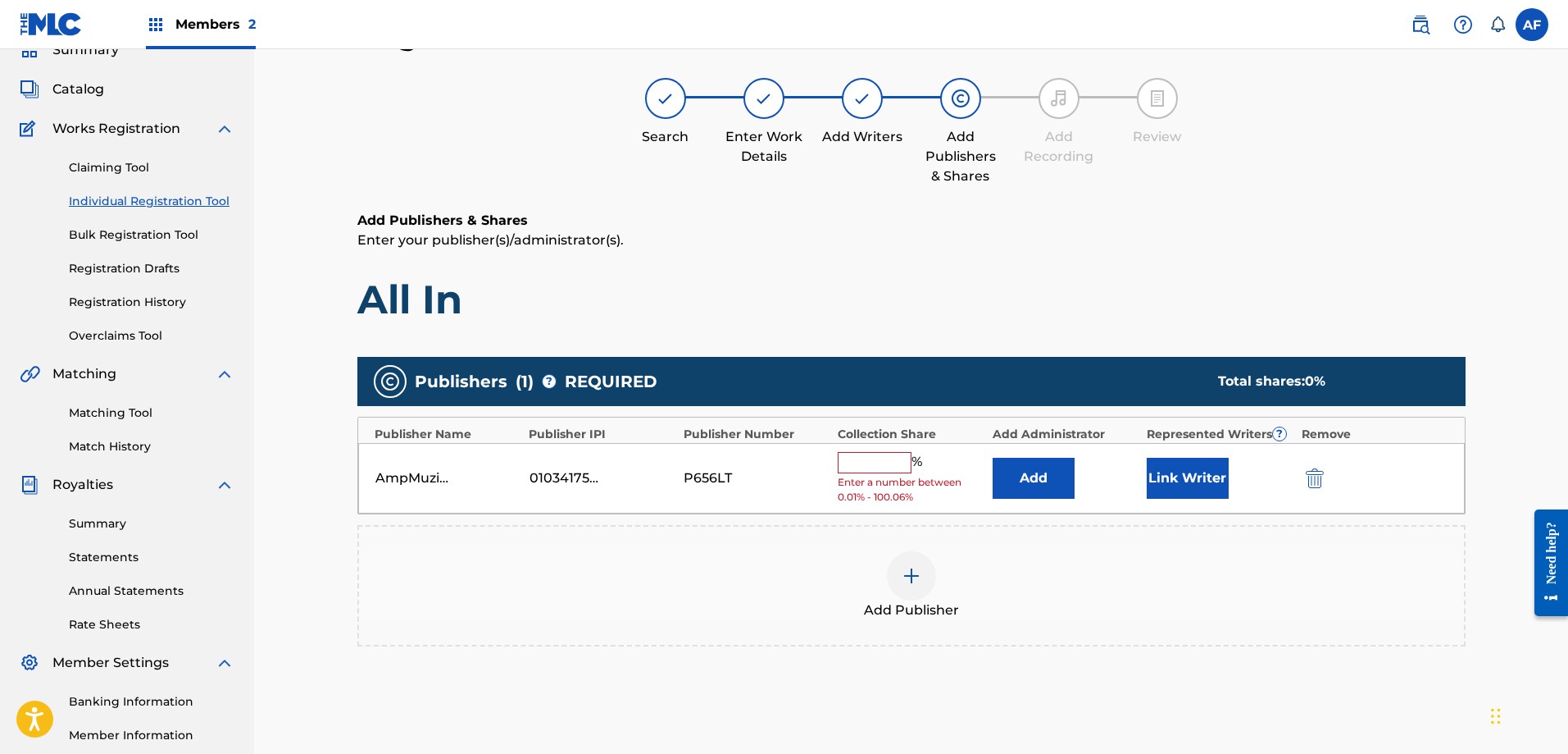
click at [879, 463] on input "text" at bounding box center [874, 463] width 73 height 21
type input "100"
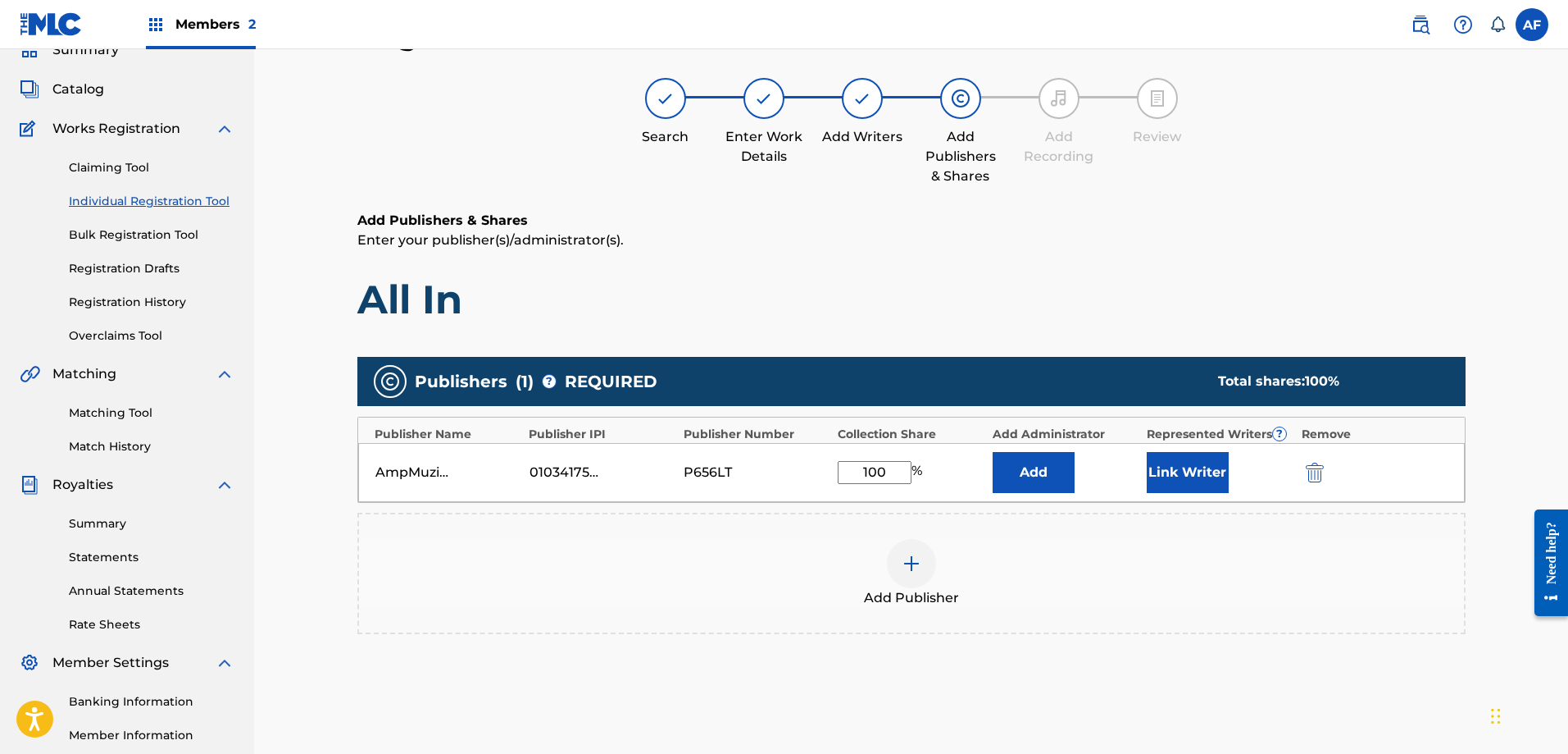
click at [1183, 482] on button "Link Writer" at bounding box center [1187, 473] width 82 height 41
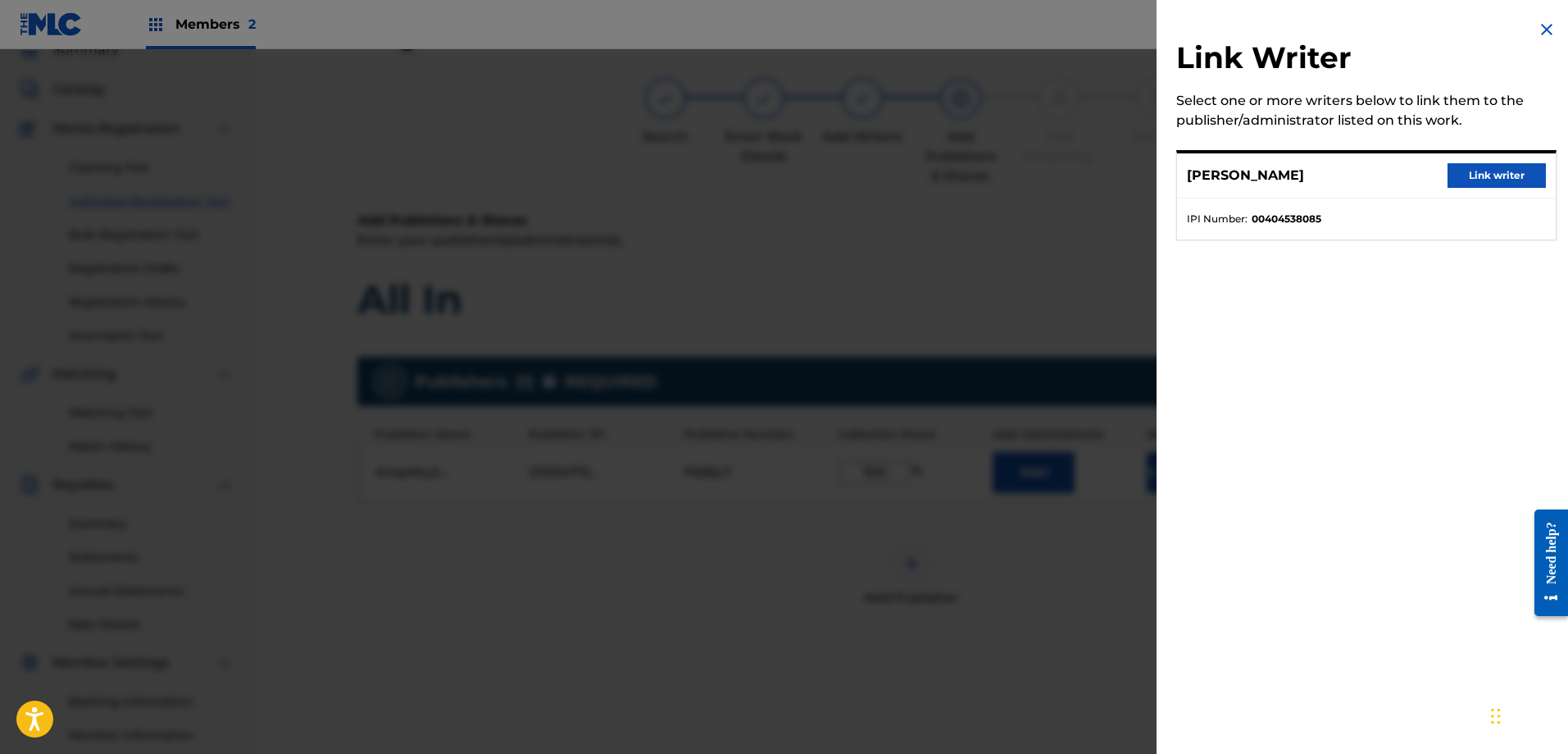
click at [1472, 176] on button "Link writer" at bounding box center [1497, 175] width 99 height 24
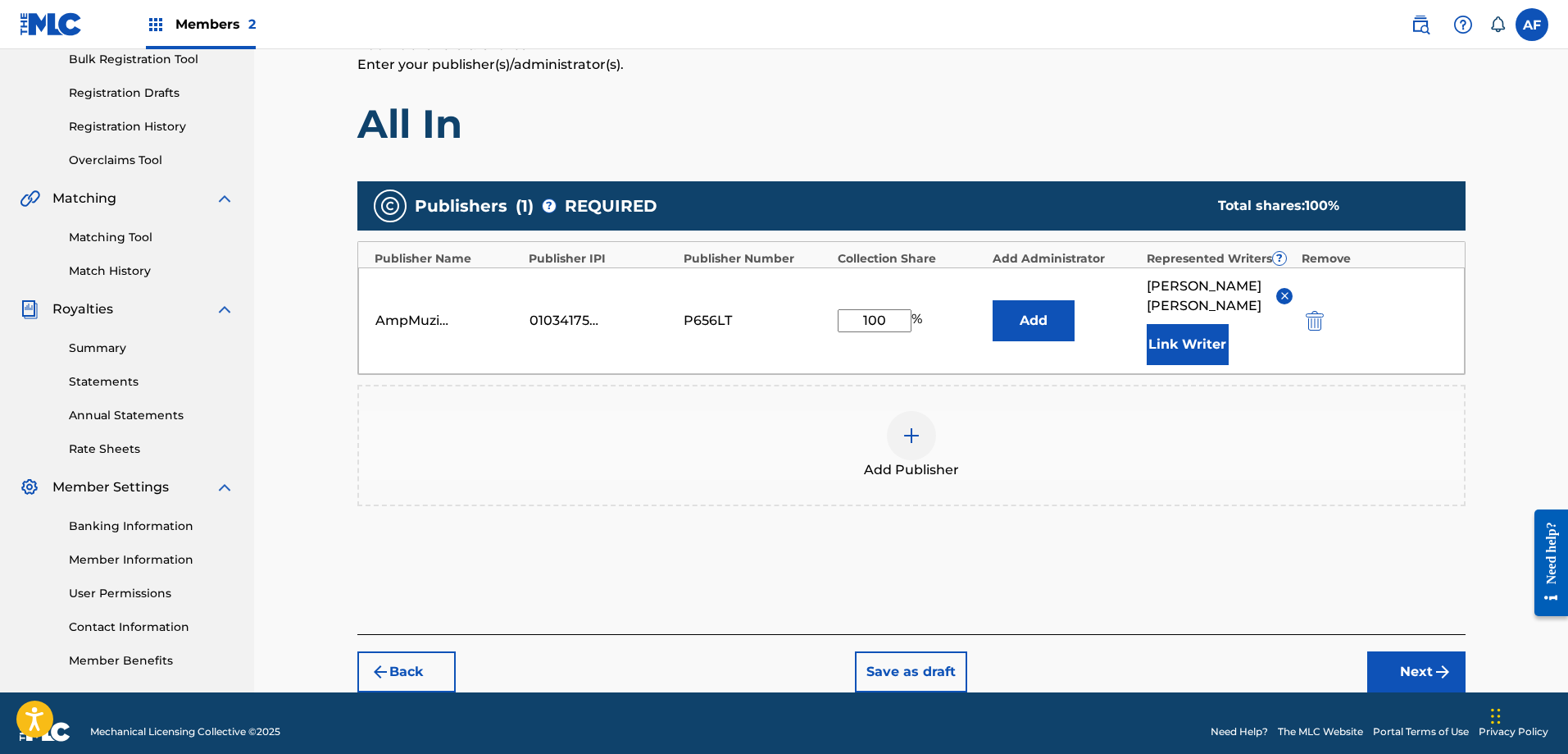
scroll to position [267, 0]
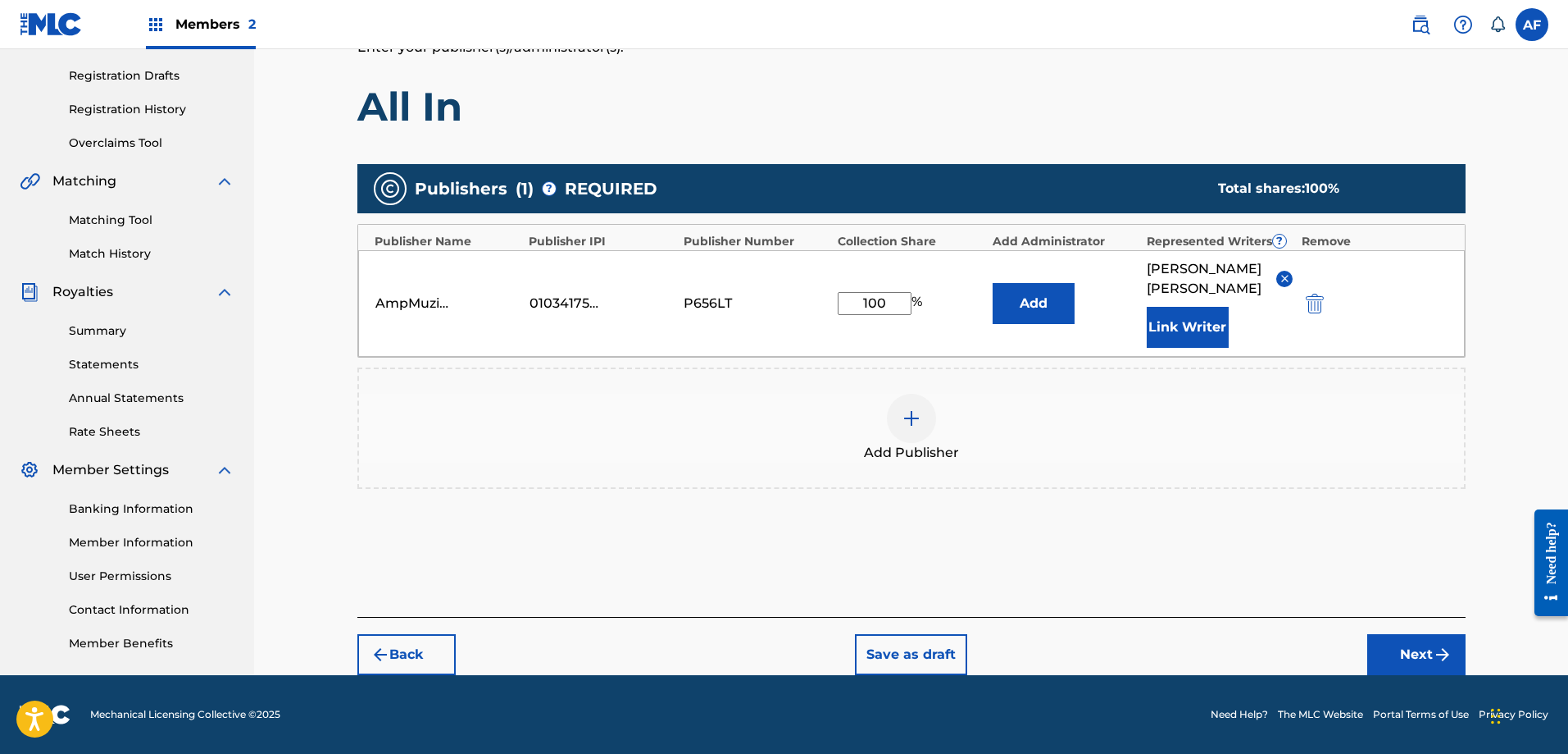
click at [1428, 661] on button "Next" at bounding box center [1416, 654] width 99 height 41
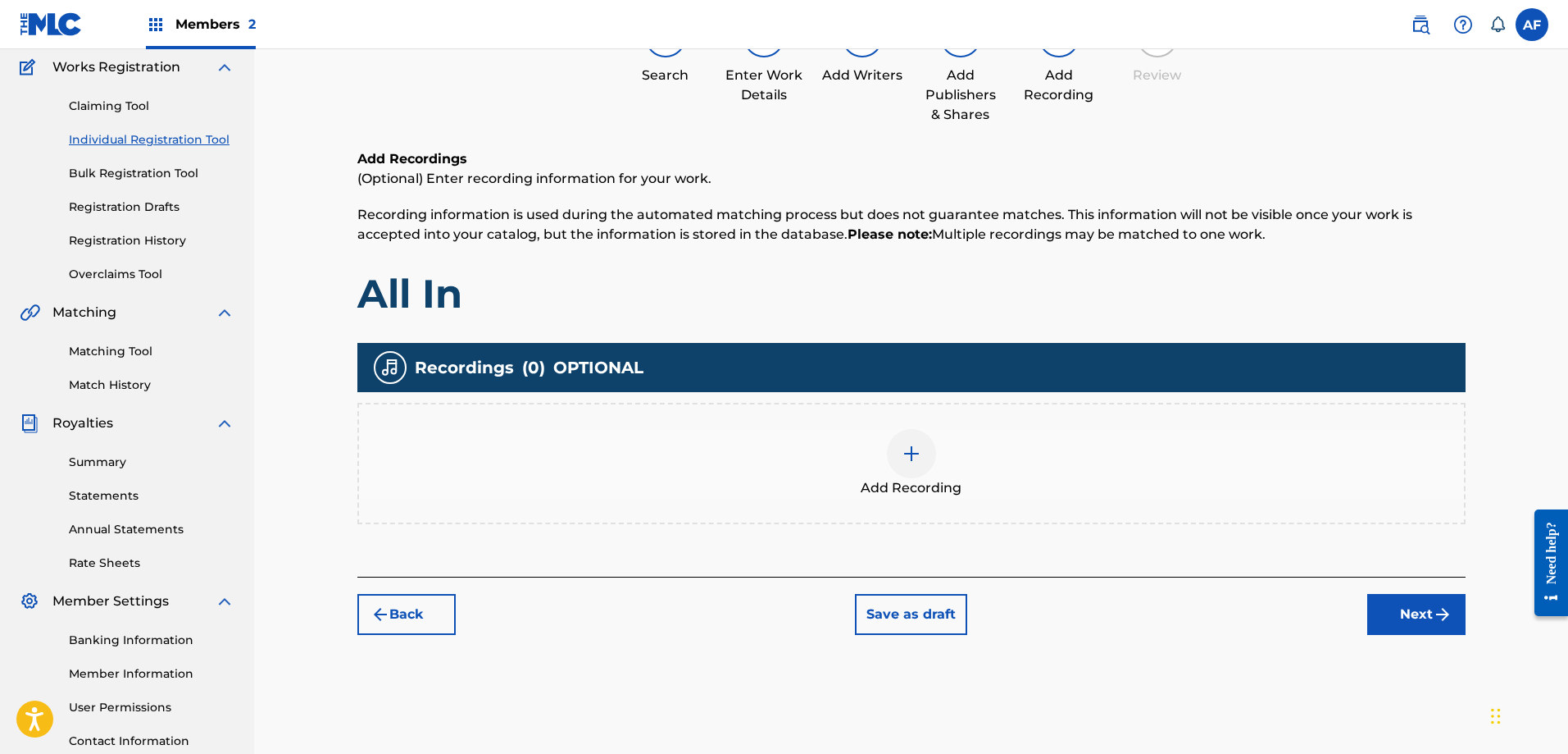
scroll to position [238, 0]
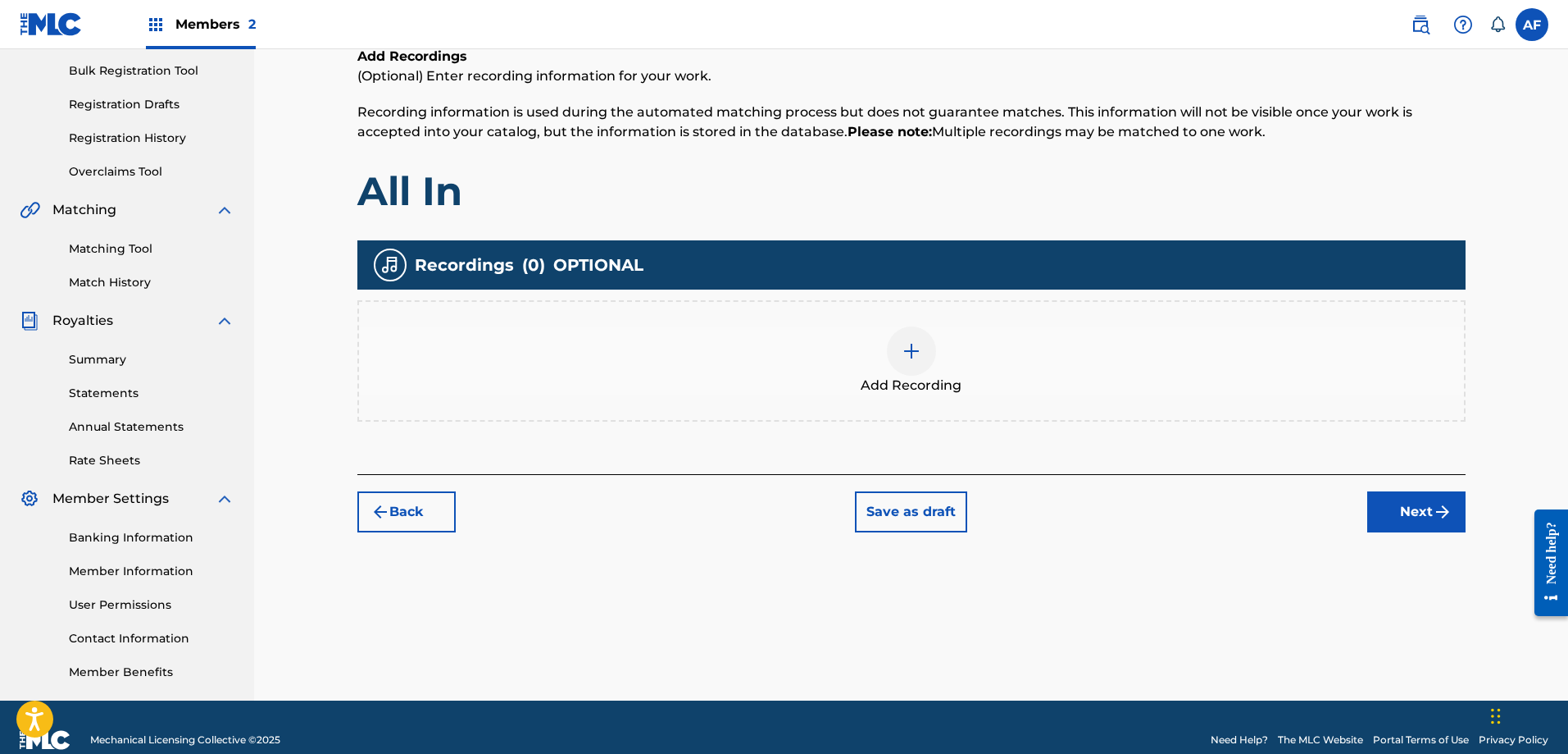
click at [917, 353] on img at bounding box center [911, 351] width 19 height 19
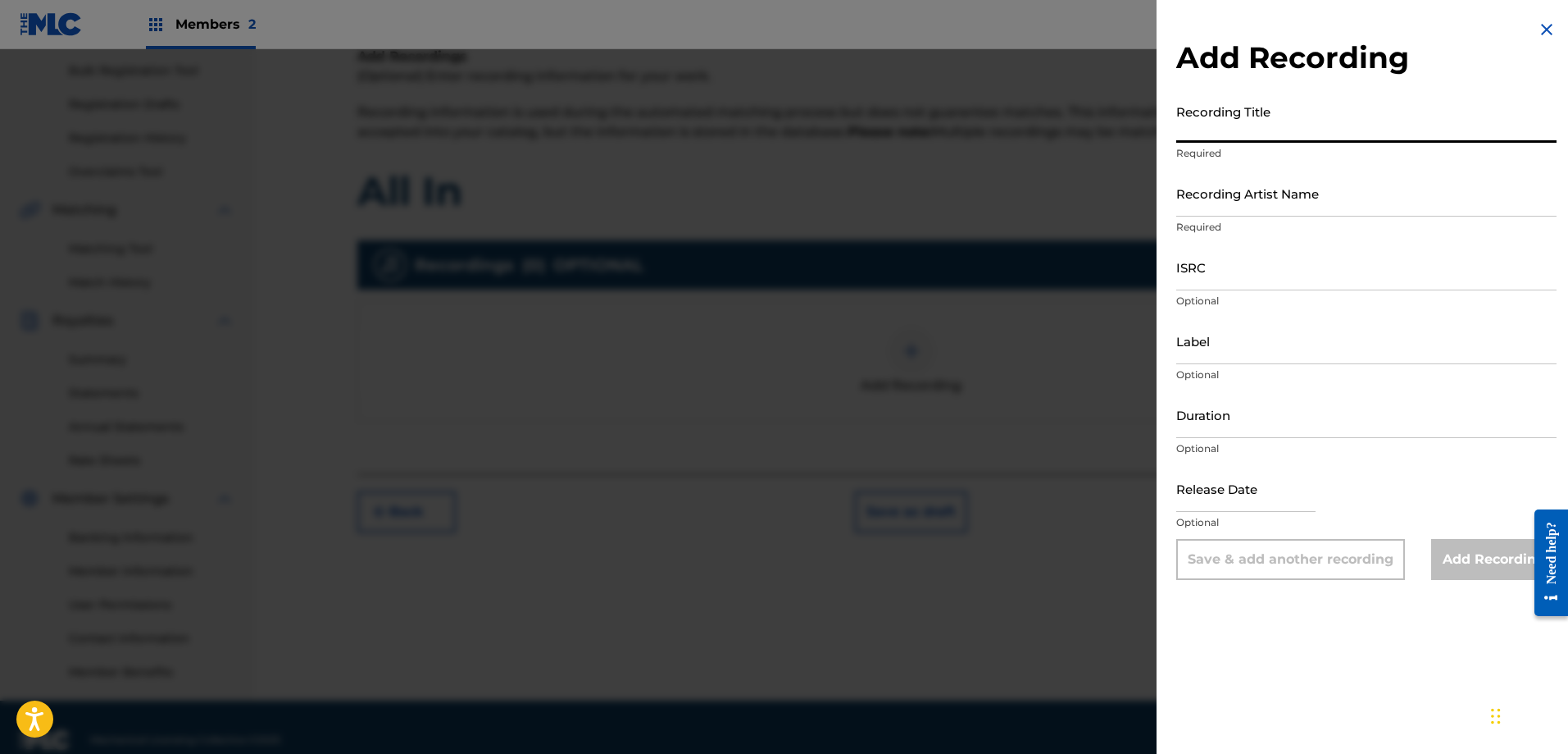
click at [1242, 137] on input "Recording Title" at bounding box center [1367, 119] width 381 height 46
type input "All In"
click at [1223, 216] on input "Recording Artist Name" at bounding box center [1367, 193] width 381 height 46
type input "AmpMuzikGroup"
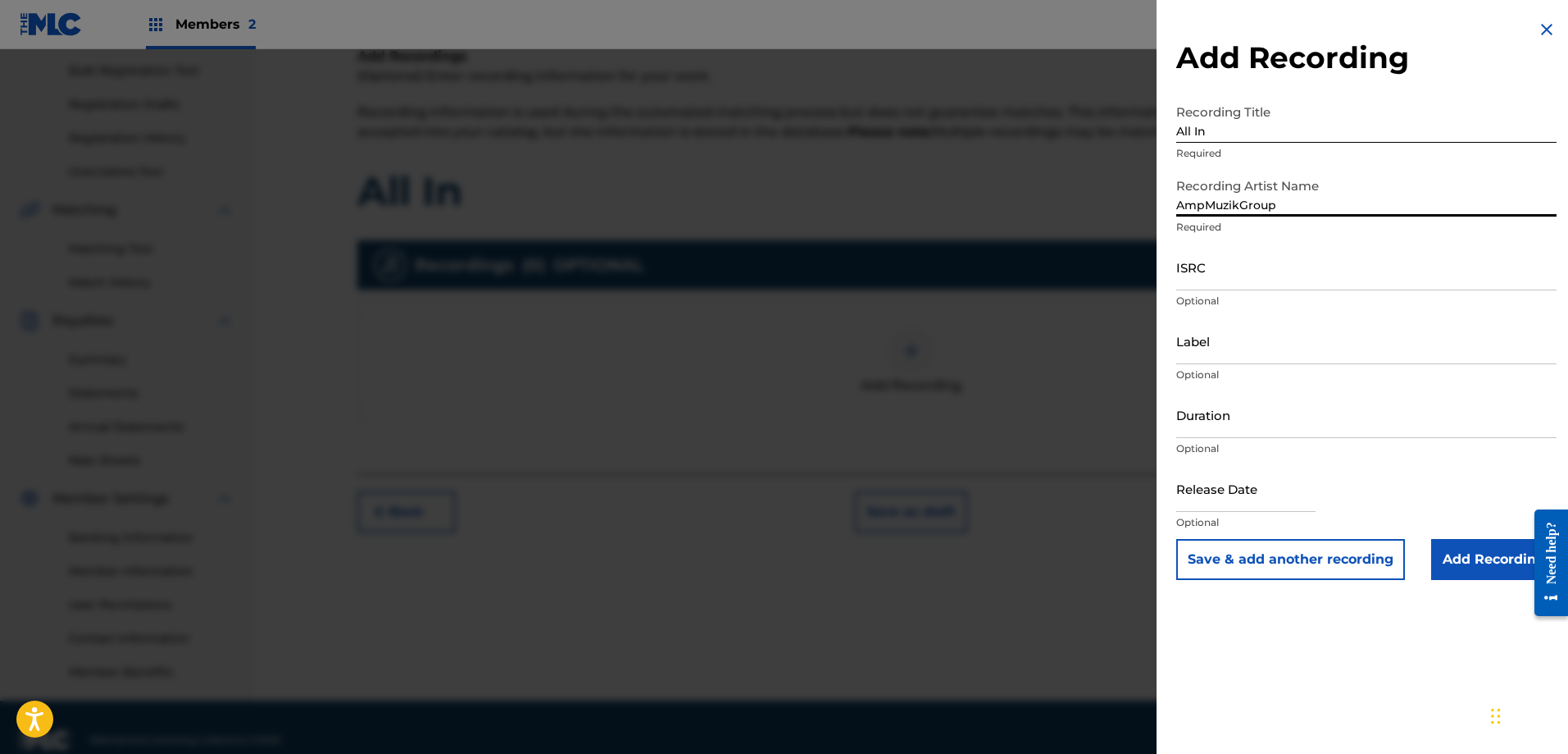
click at [1240, 285] on input "ISRC" at bounding box center [1367, 267] width 381 height 46
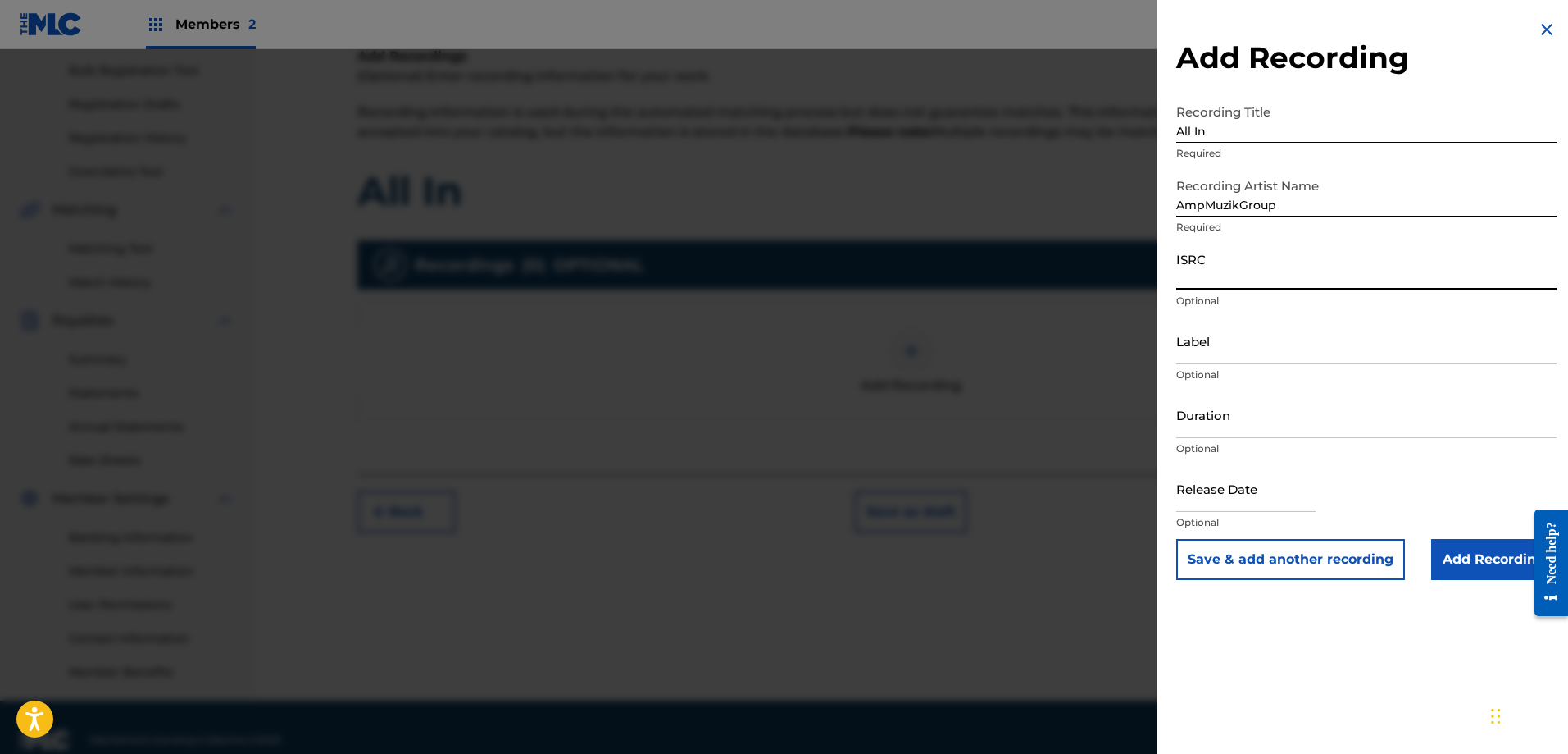
paste input "QZWFT2576656"
type input "QZWFT2576656"
click at [1212, 349] on input "Label" at bounding box center [1367, 340] width 381 height 46
type input "AmpMuzikGroup LLC"
click at [1260, 433] on input "Duration" at bounding box center [1367, 415] width 381 height 46
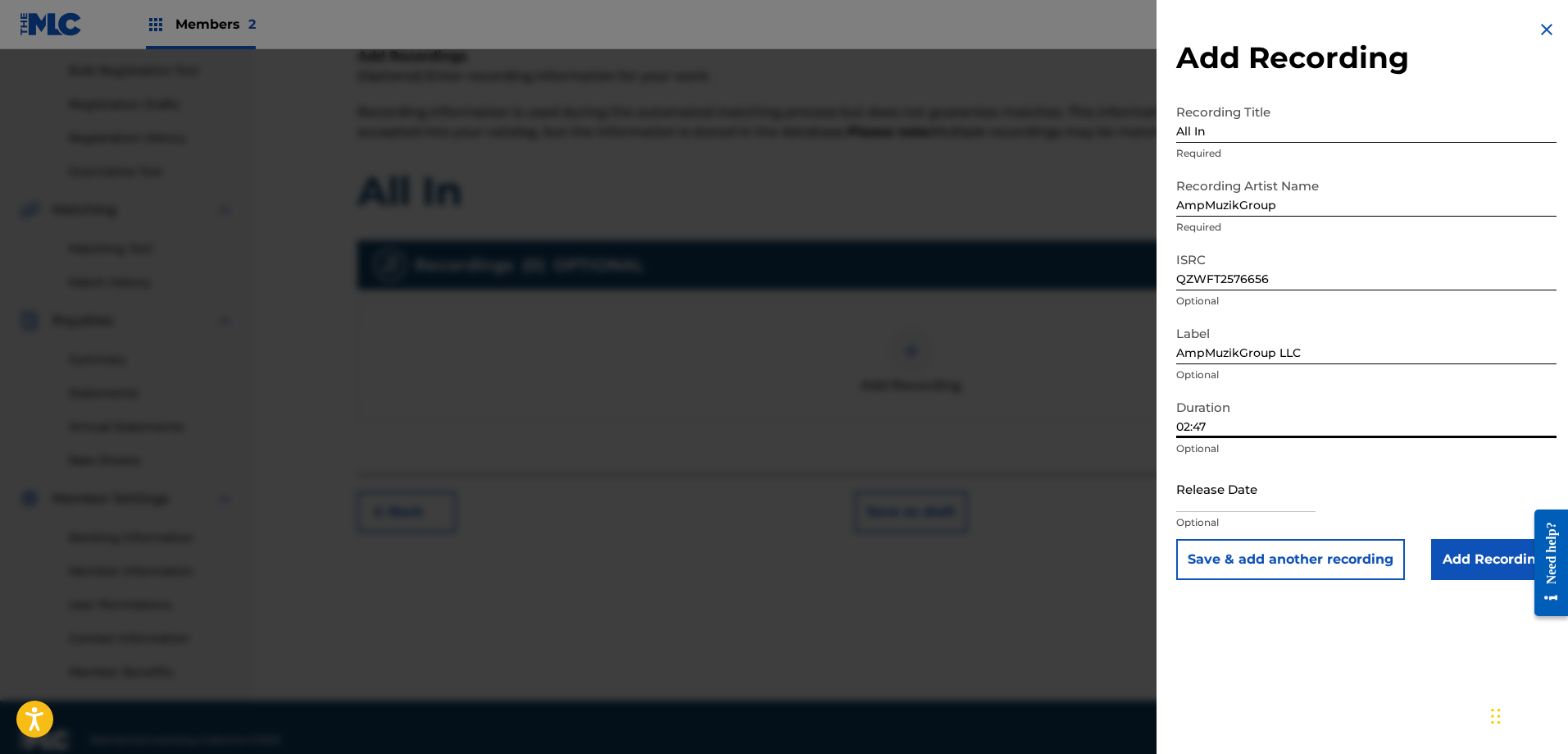
type input "02:47"
click at [1222, 508] on input "text" at bounding box center [1246, 488] width 139 height 46
select select "7"
select select "2025"
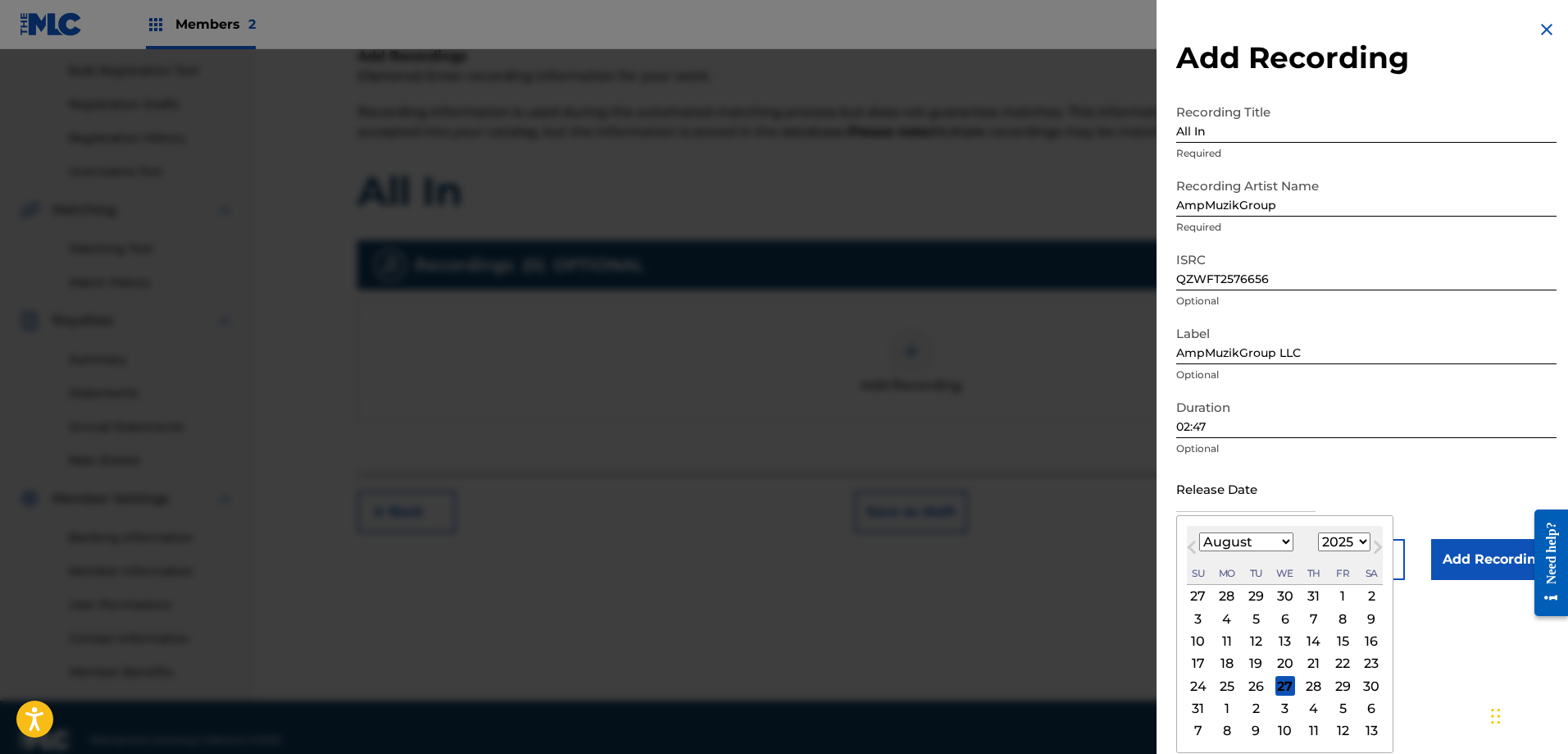
type input "[DATE]"
click at [1392, 480] on div "Release Date [DATE] Previous Month Next Month August [DATE] February March Apri…" at bounding box center [1367, 502] width 381 height 73
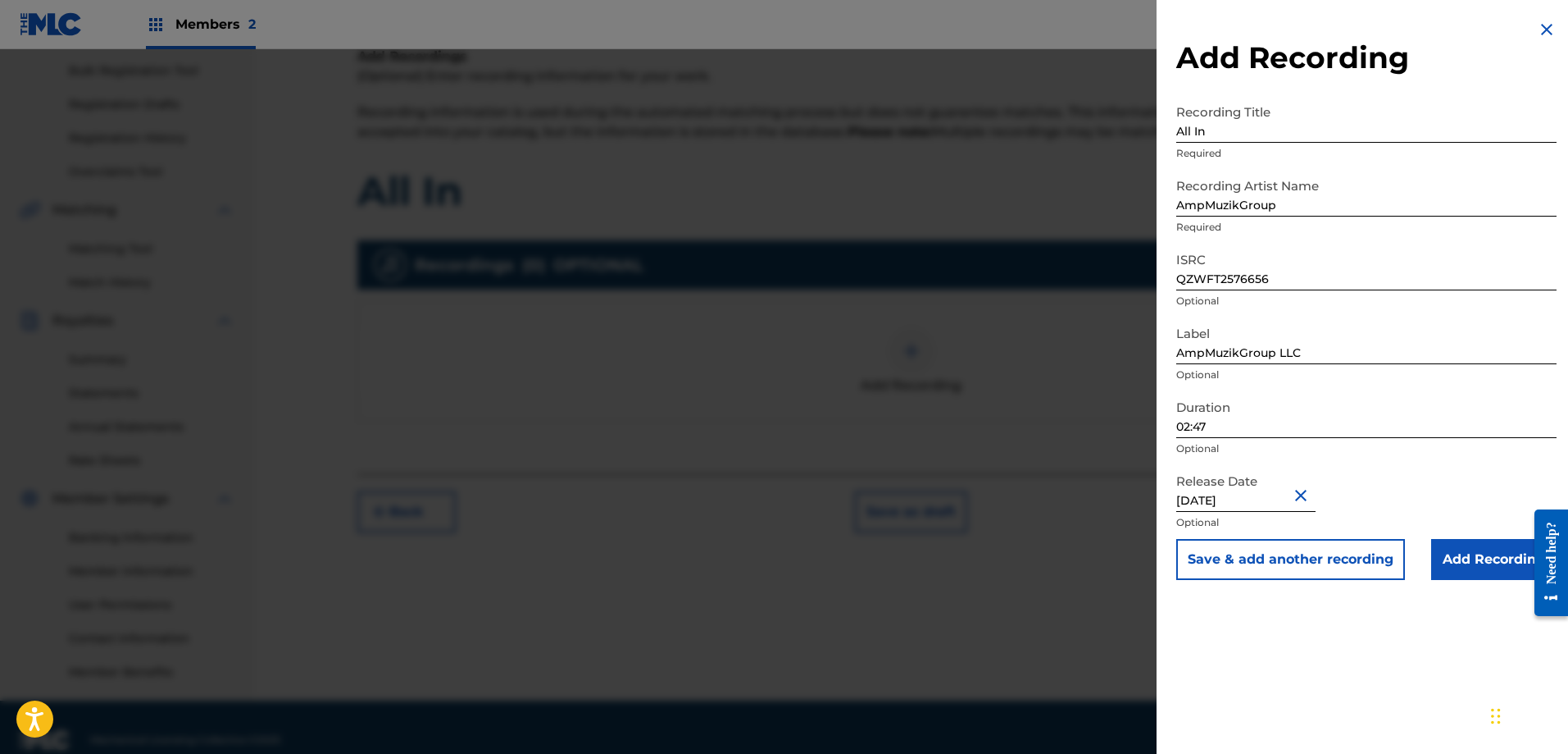
click at [1476, 556] on input "Add Recording" at bounding box center [1494, 559] width 126 height 41
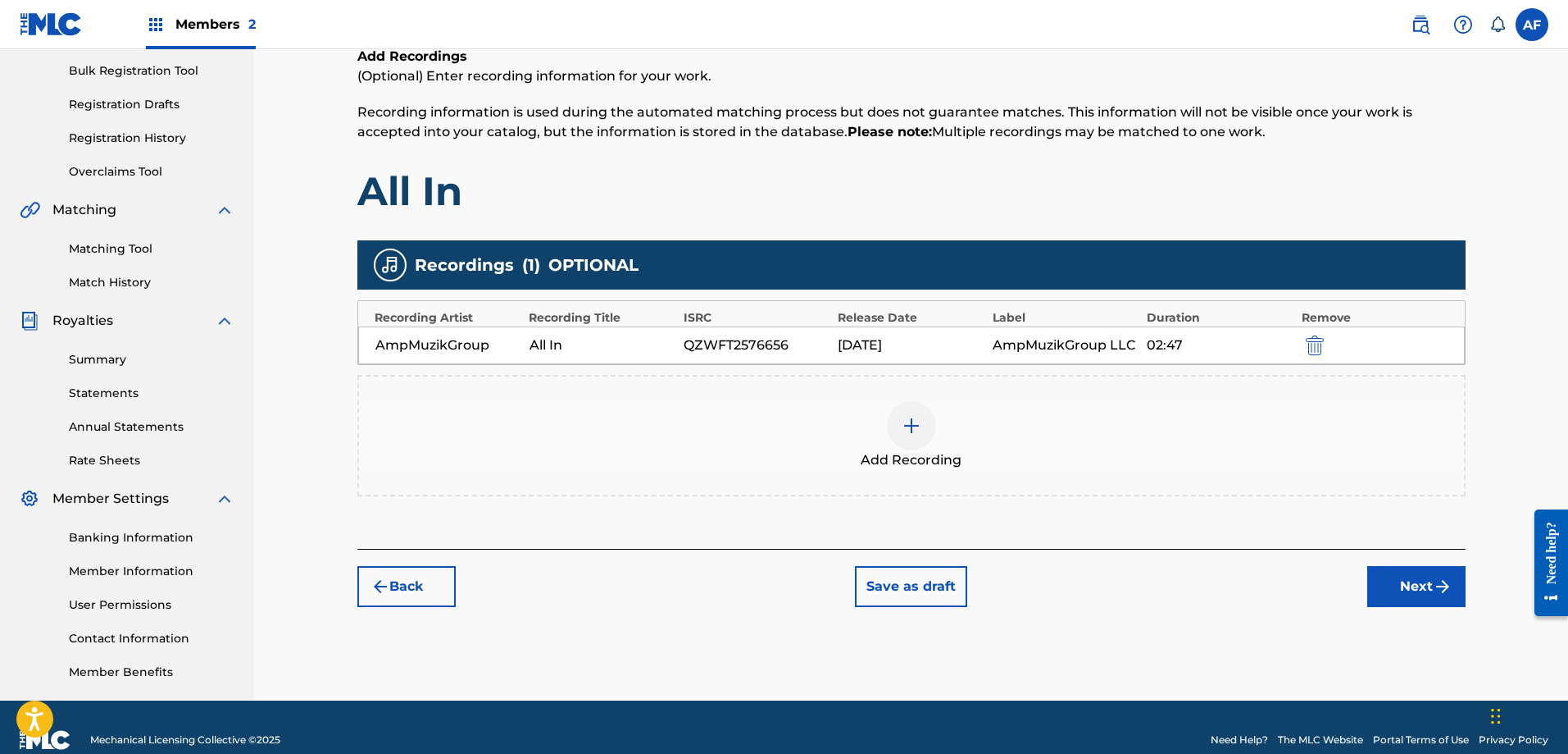
click at [1394, 582] on button "Next" at bounding box center [1416, 586] width 99 height 41
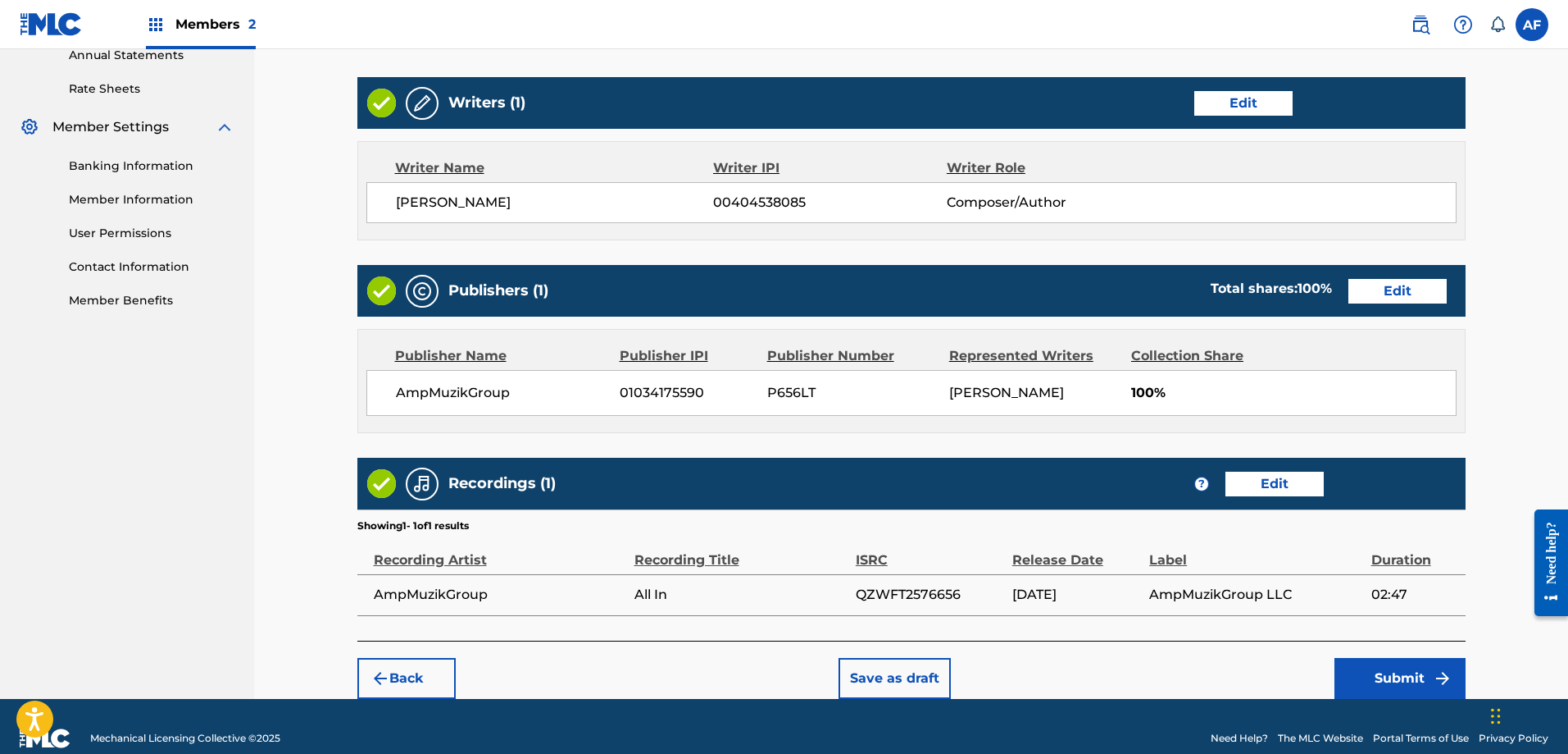
scroll to position [633, 0]
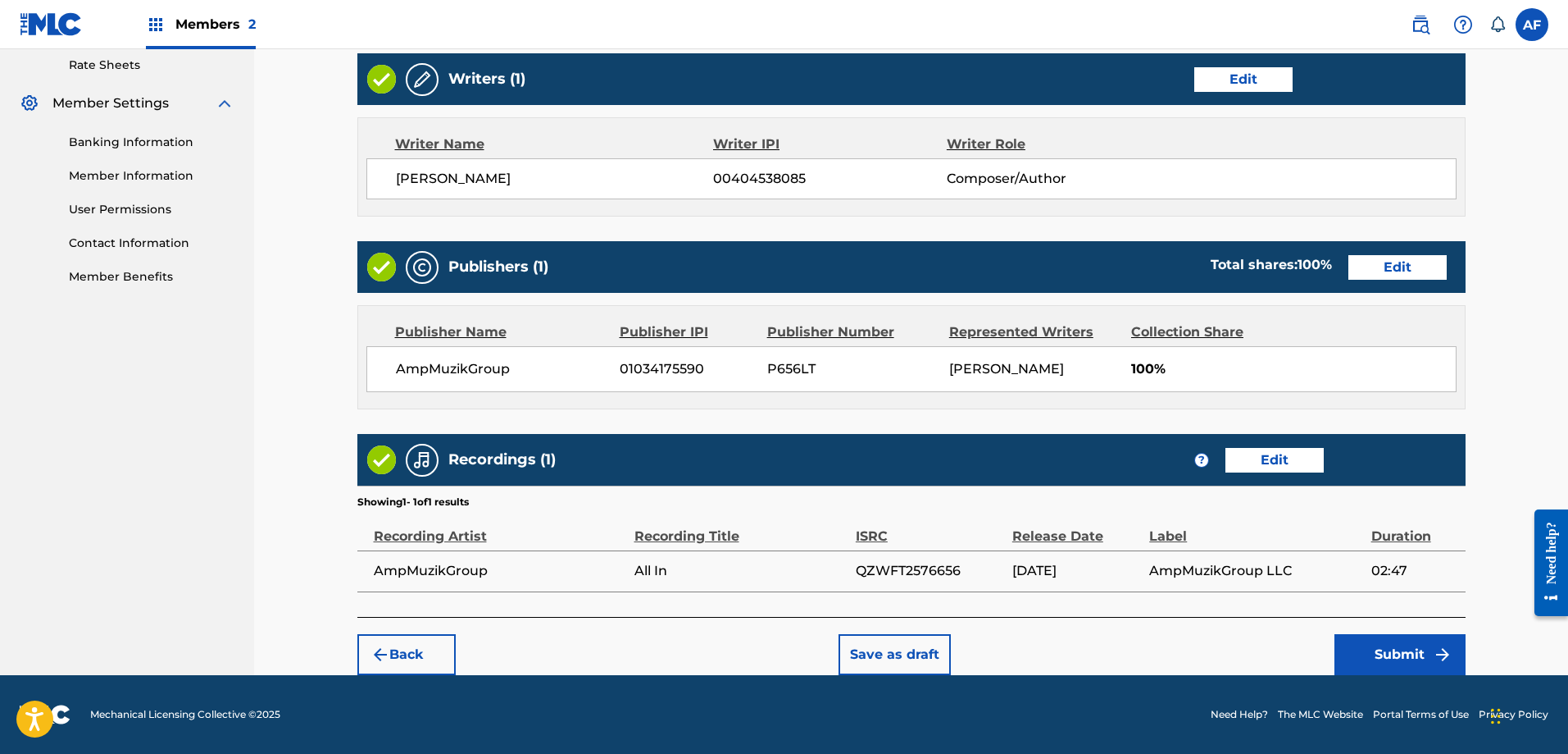
click at [1386, 657] on button "Submit" at bounding box center [1400, 654] width 131 height 41
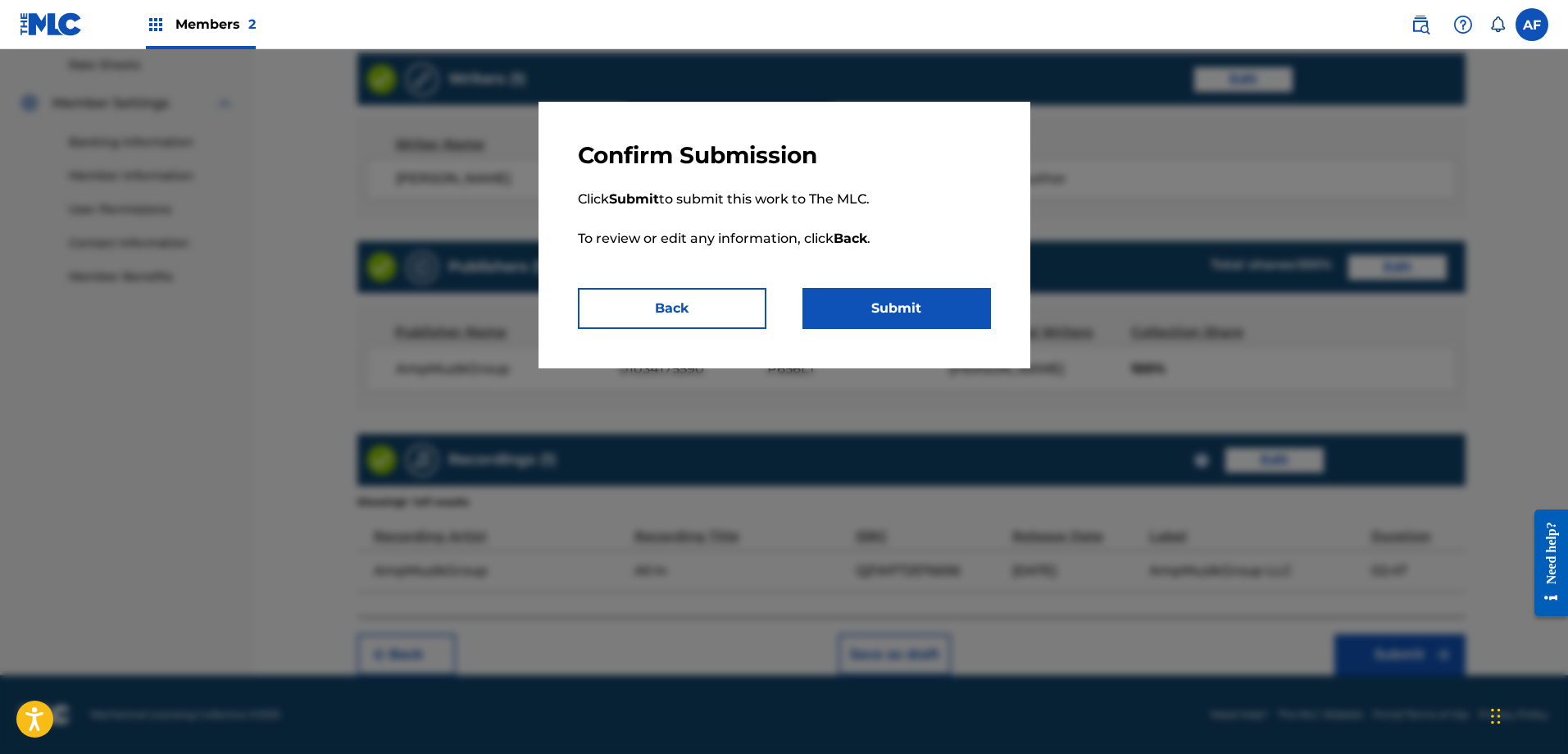
click at [887, 320] on button "Submit" at bounding box center [897, 308] width 188 height 41
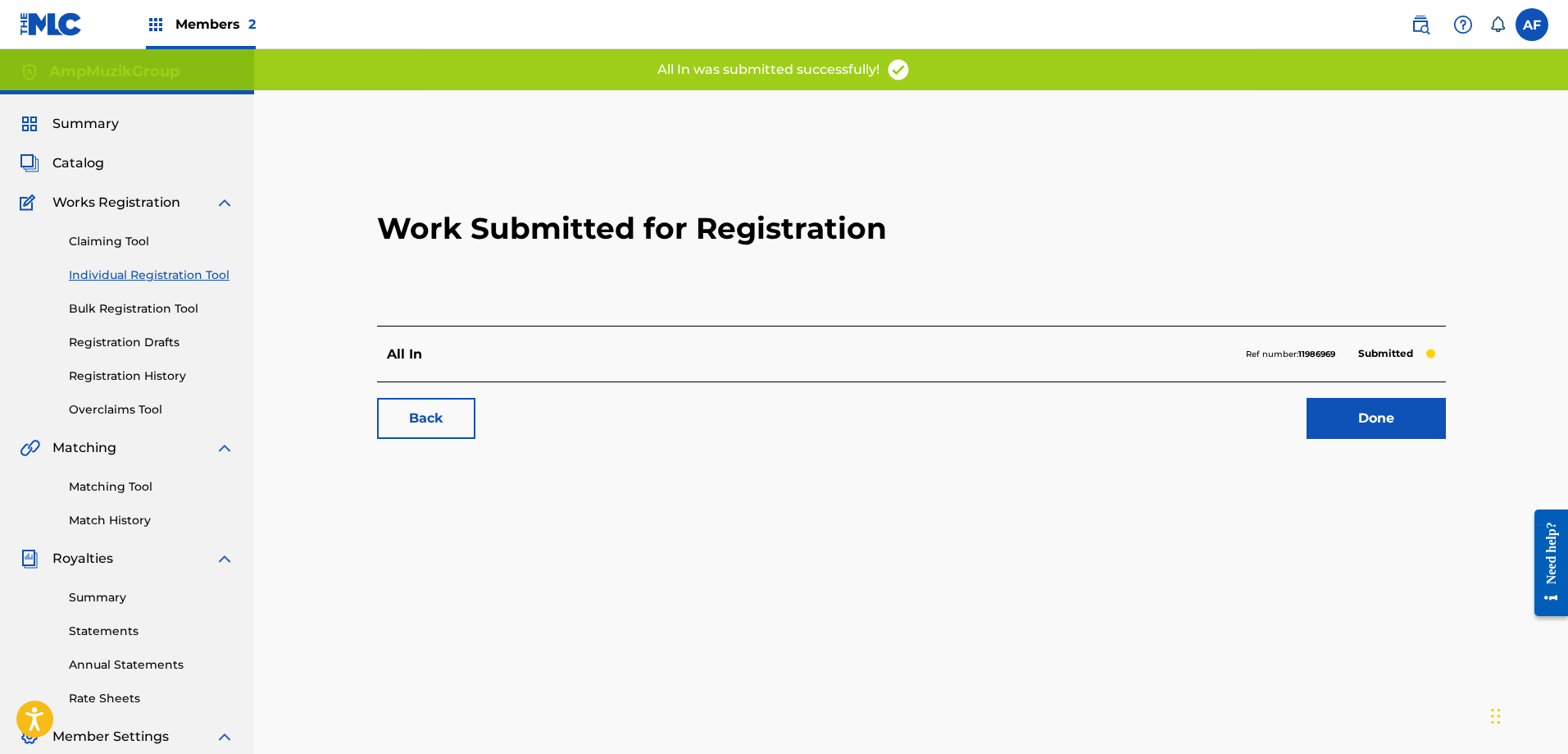
click at [1357, 406] on link "Done" at bounding box center [1376, 419] width 139 height 41
